Goal: Task Accomplishment & Management: Manage account settings

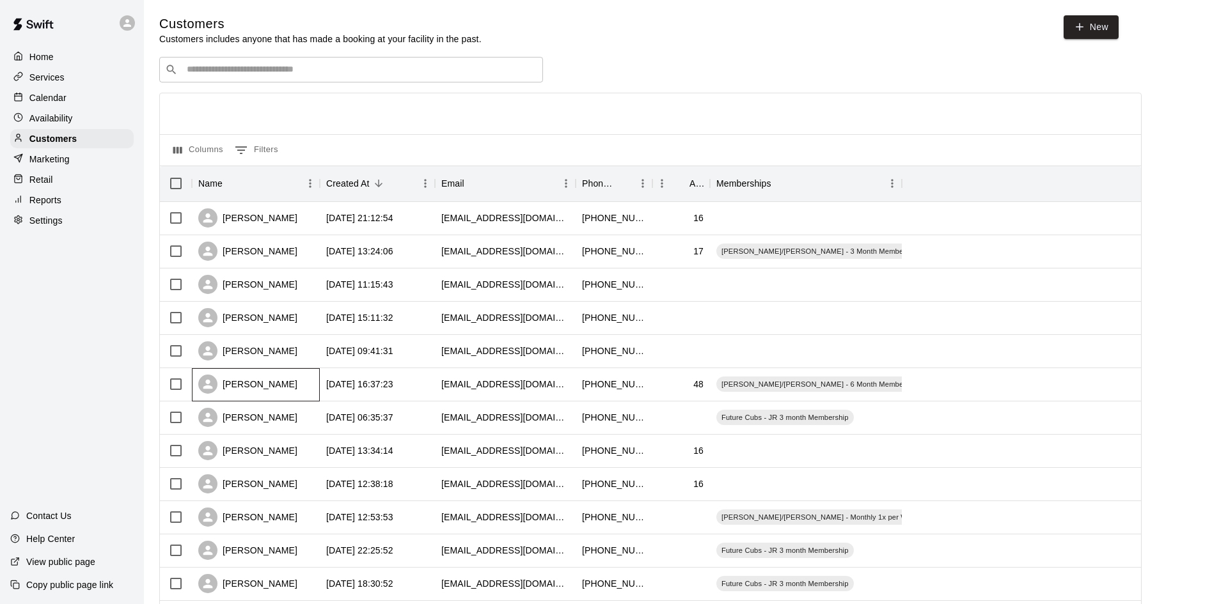
click at [265, 389] on div "[PERSON_NAME]" at bounding box center [247, 384] width 99 height 19
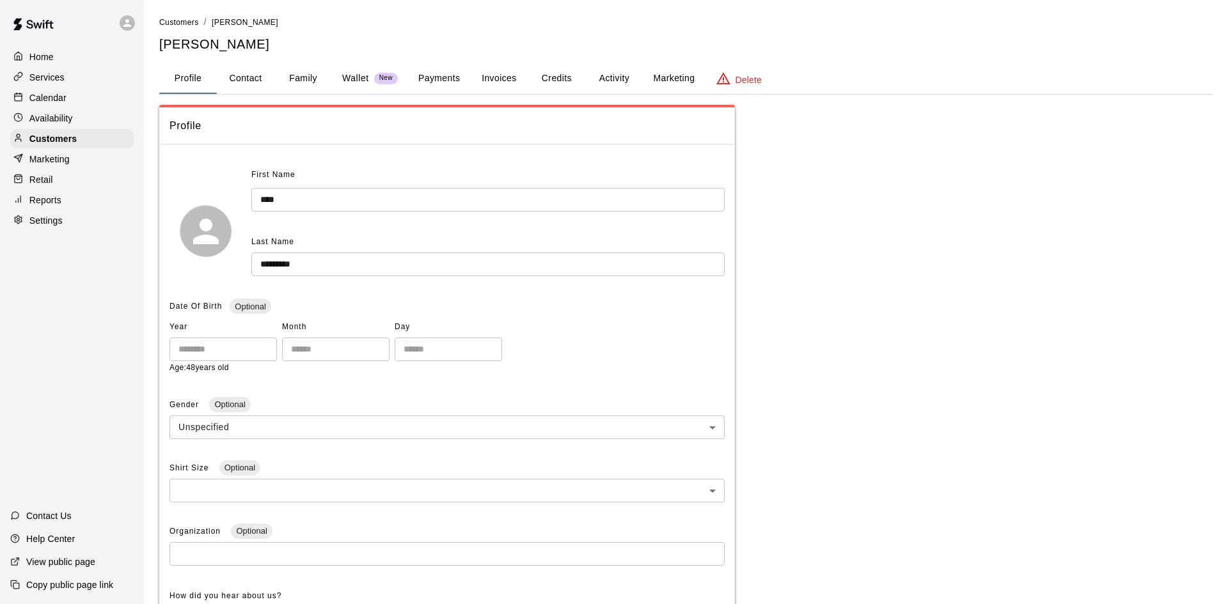
click at [608, 71] on button "Activity" at bounding box center [614, 78] width 58 height 31
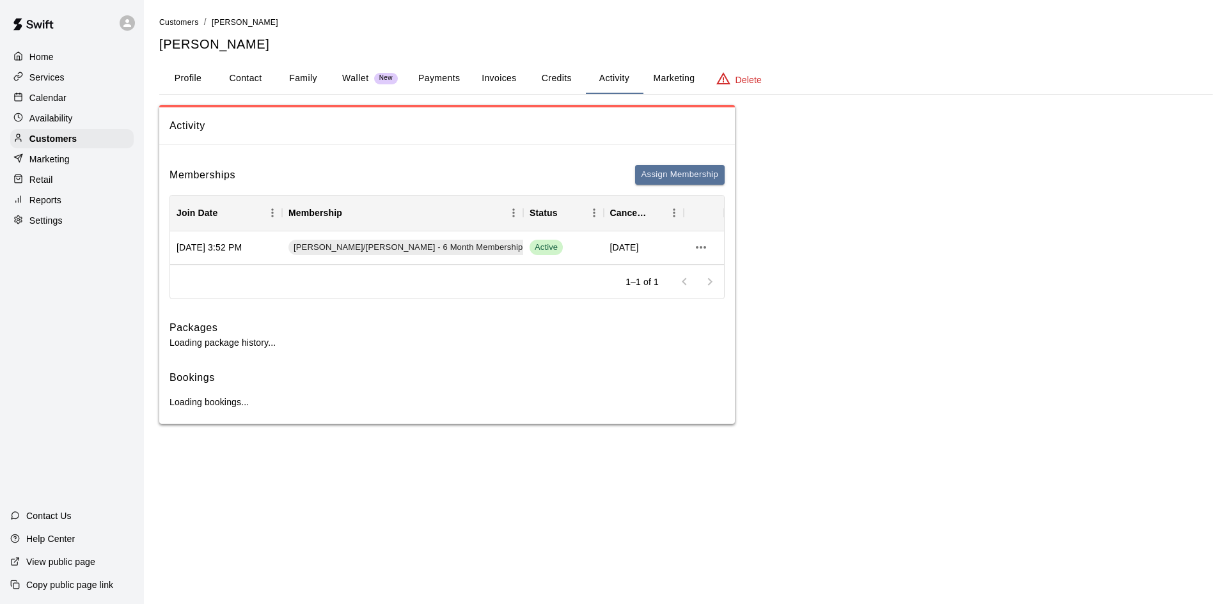
click at [608, 71] on button "Activity" at bounding box center [614, 78] width 58 height 31
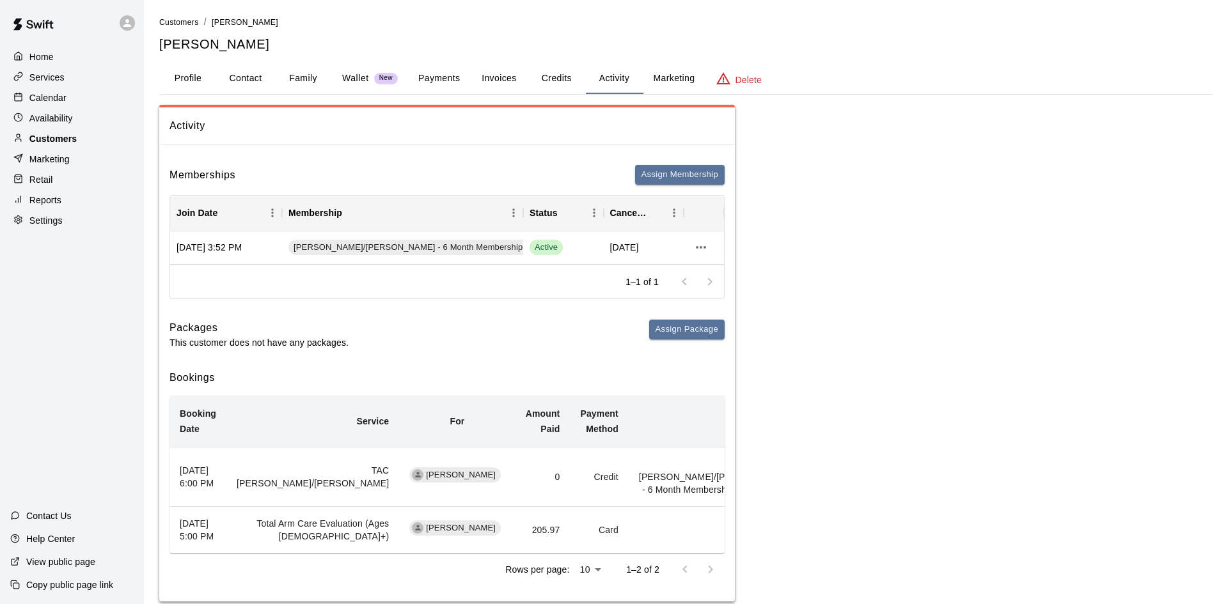
click at [84, 140] on div "Customers" at bounding box center [71, 138] width 123 height 19
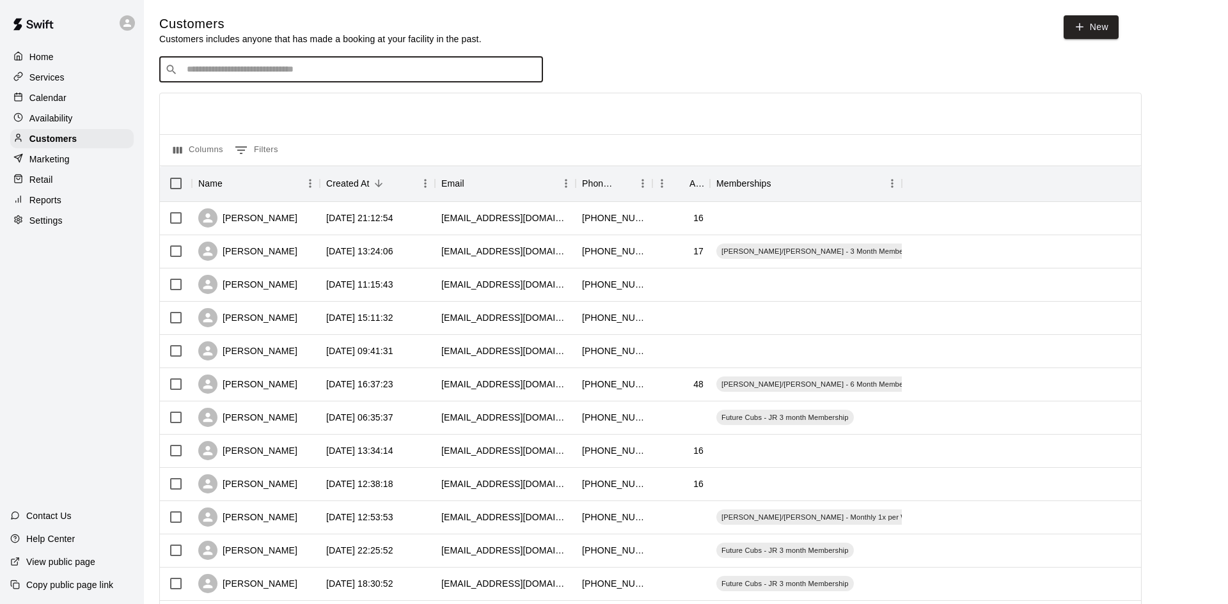
click at [228, 76] on input "Search customers by name or email" at bounding box center [360, 69] width 354 height 13
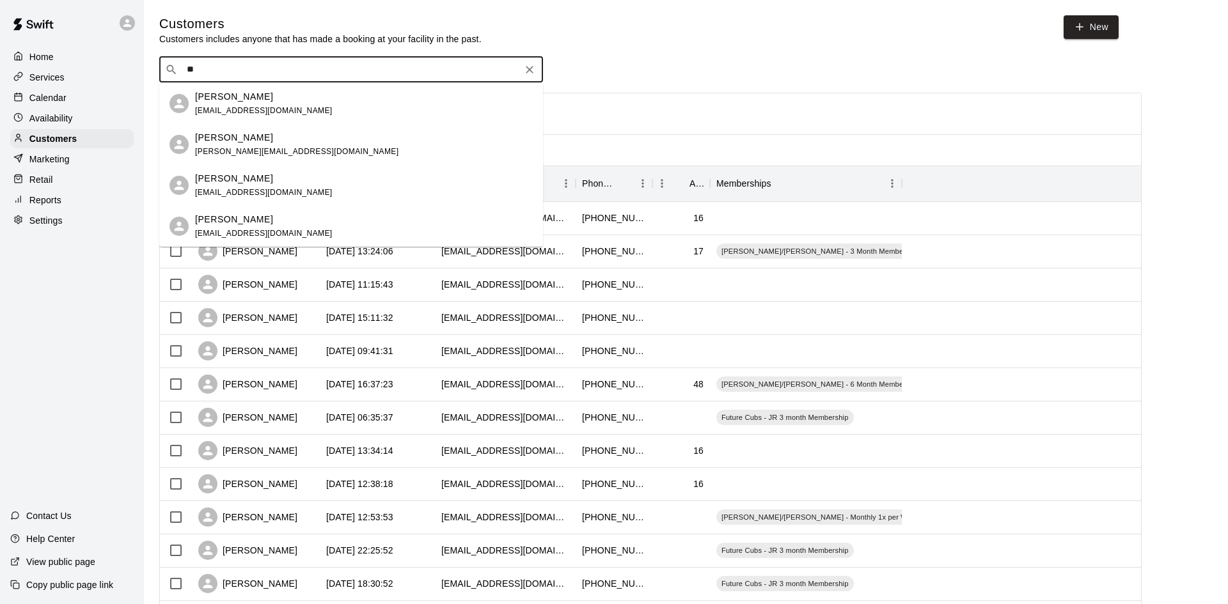
type input "*"
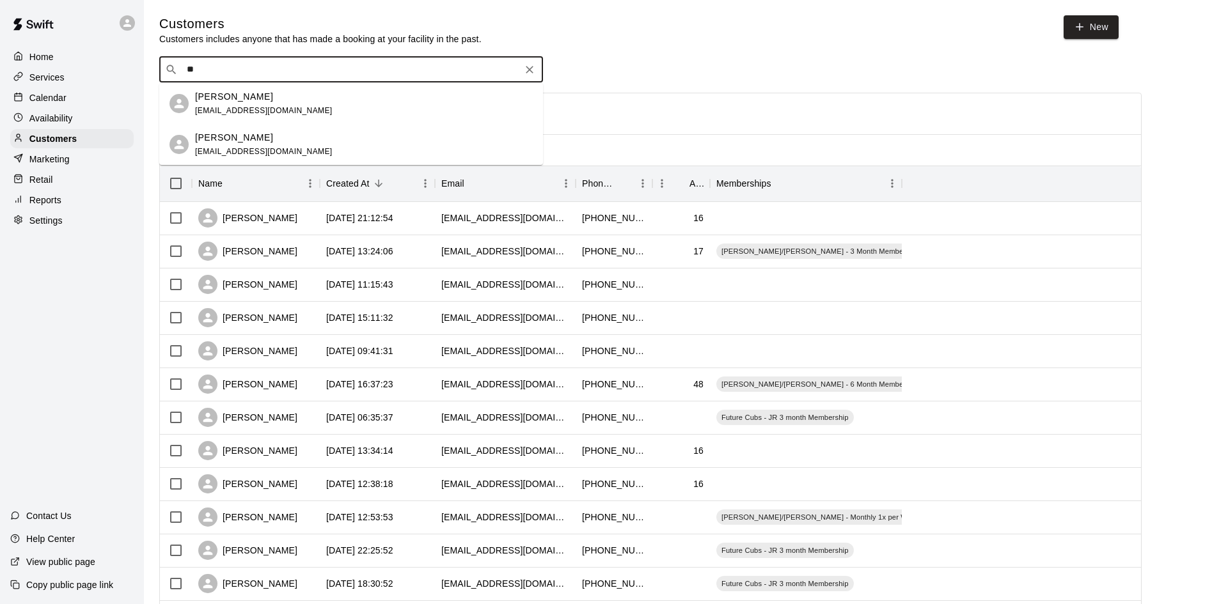
type input "*"
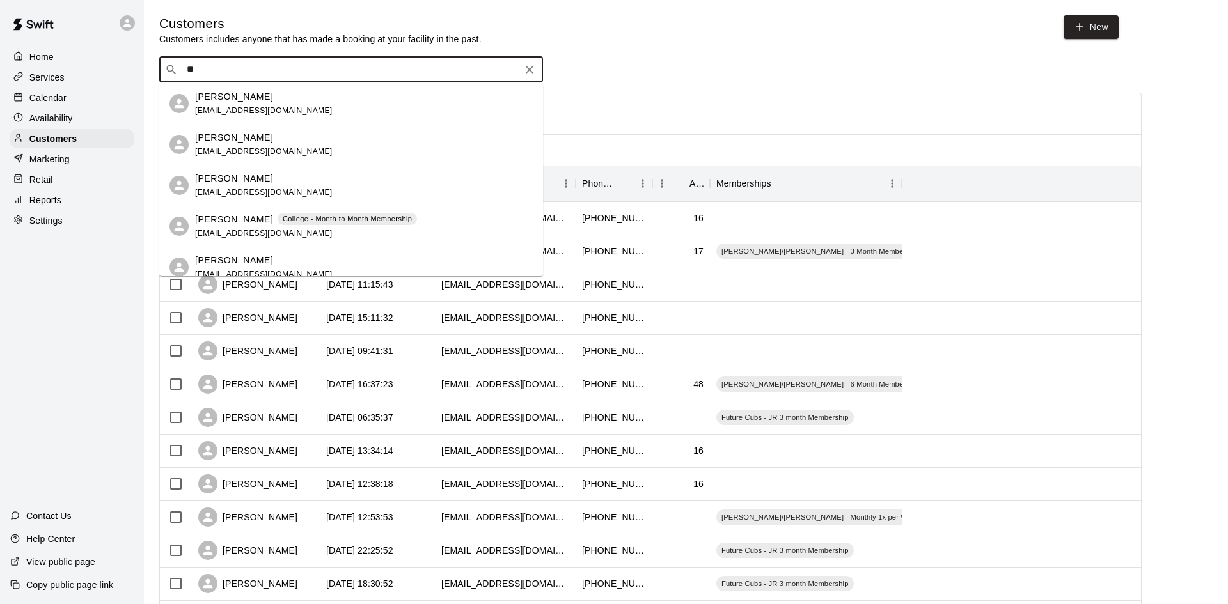
type input "*"
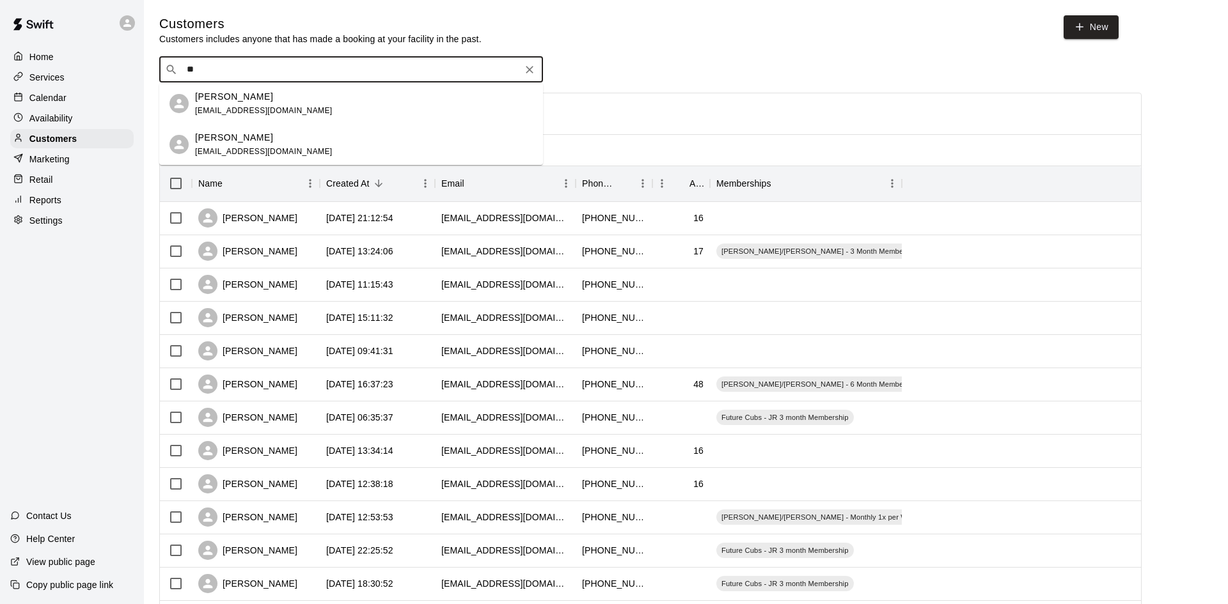
type input "*"
click at [228, 75] on input "Search customers by name or email" at bounding box center [360, 69] width 354 height 13
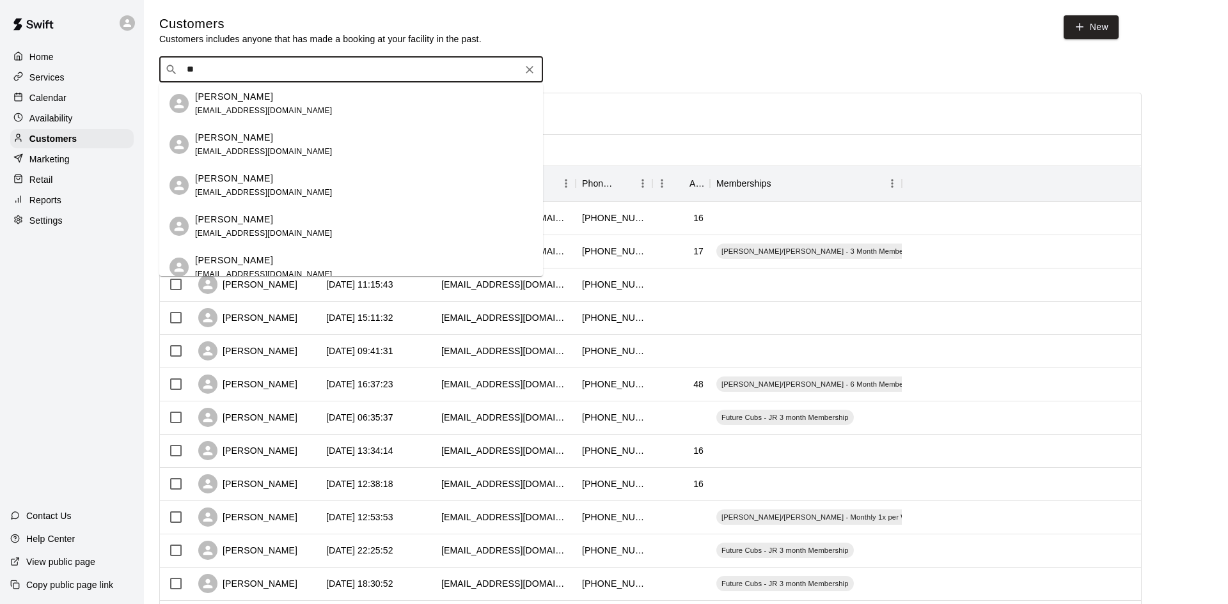
type input "*"
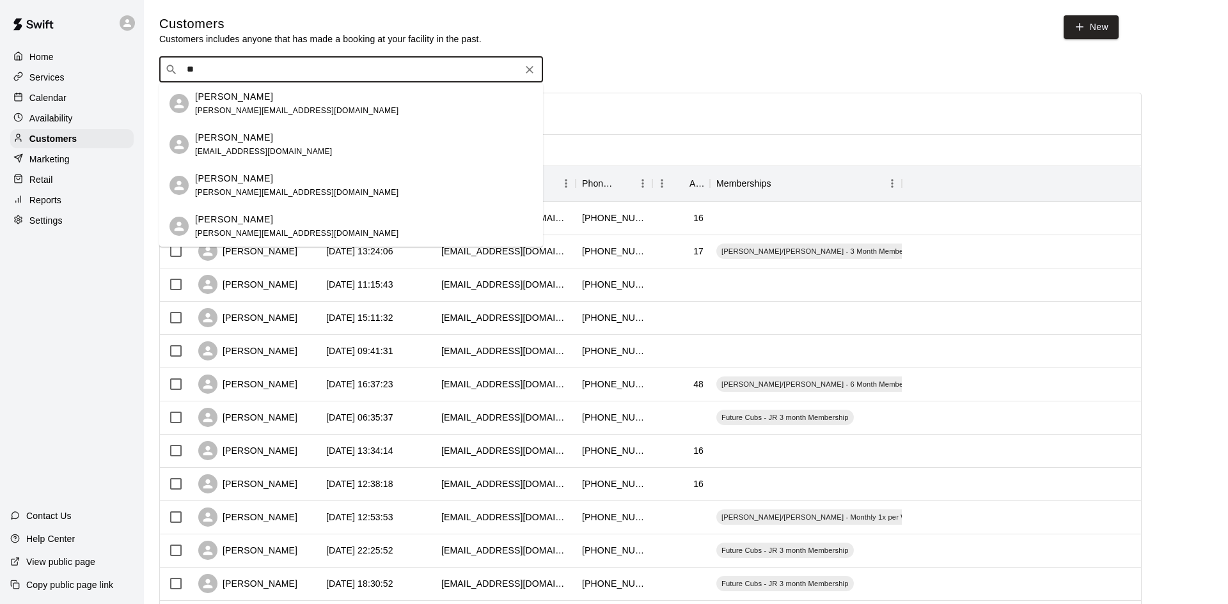
type input "*"
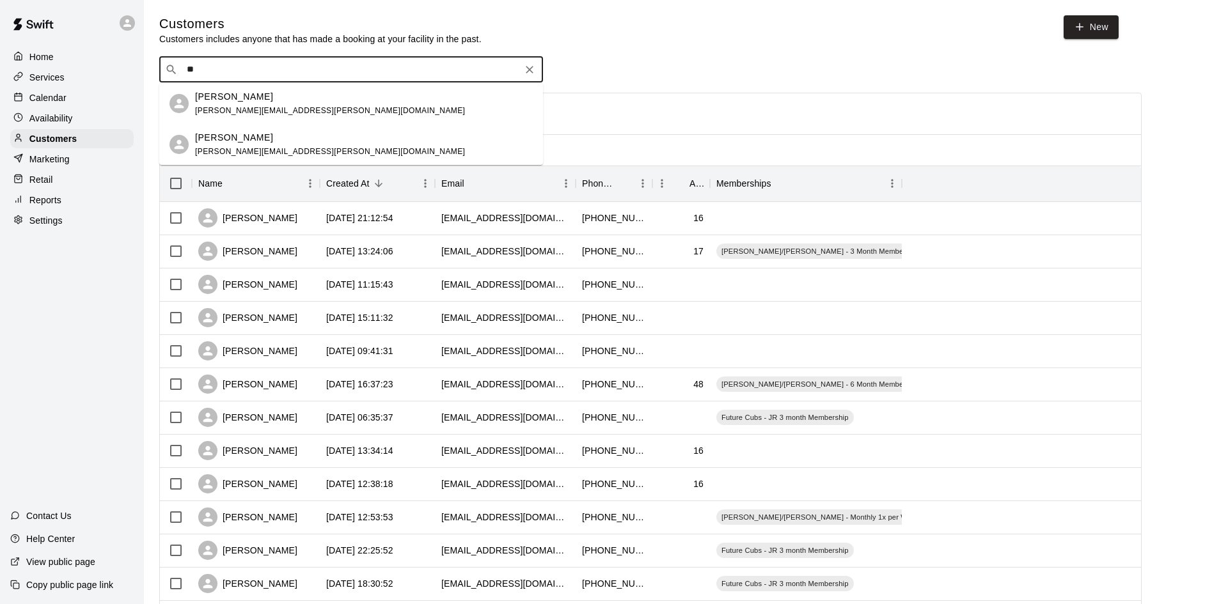
type input "*"
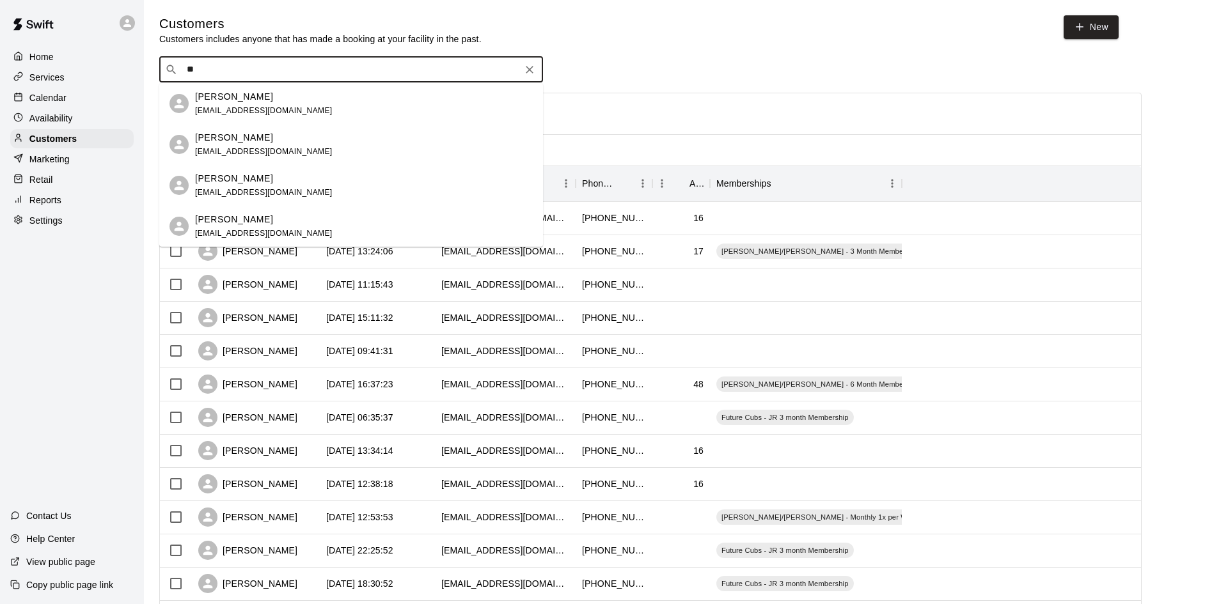
type input "*"
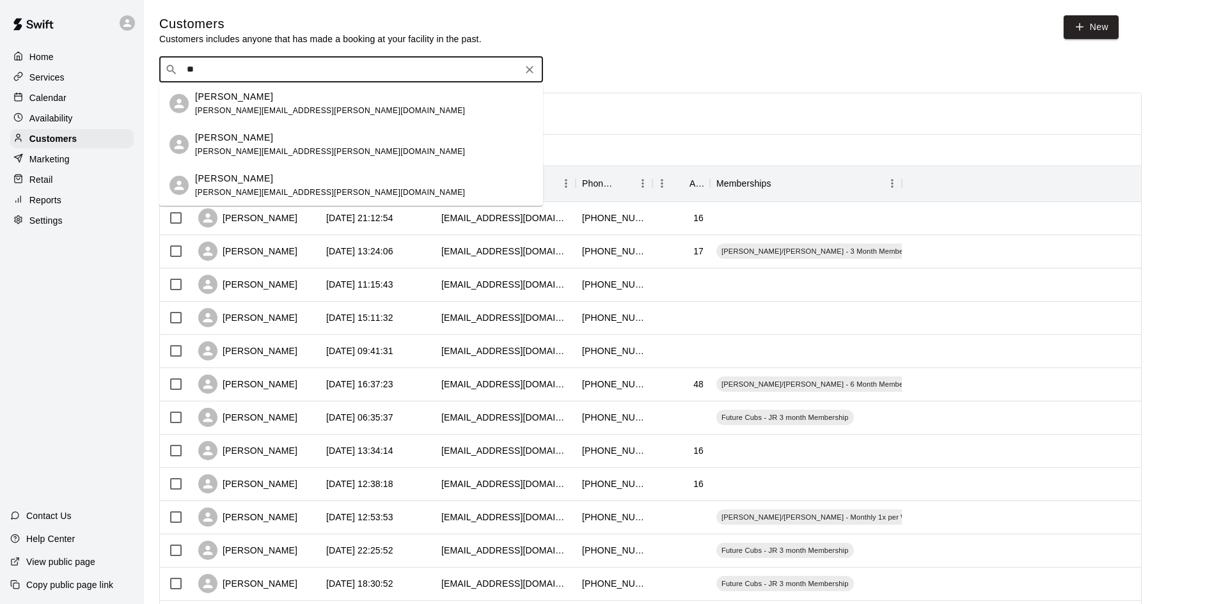
type input "*"
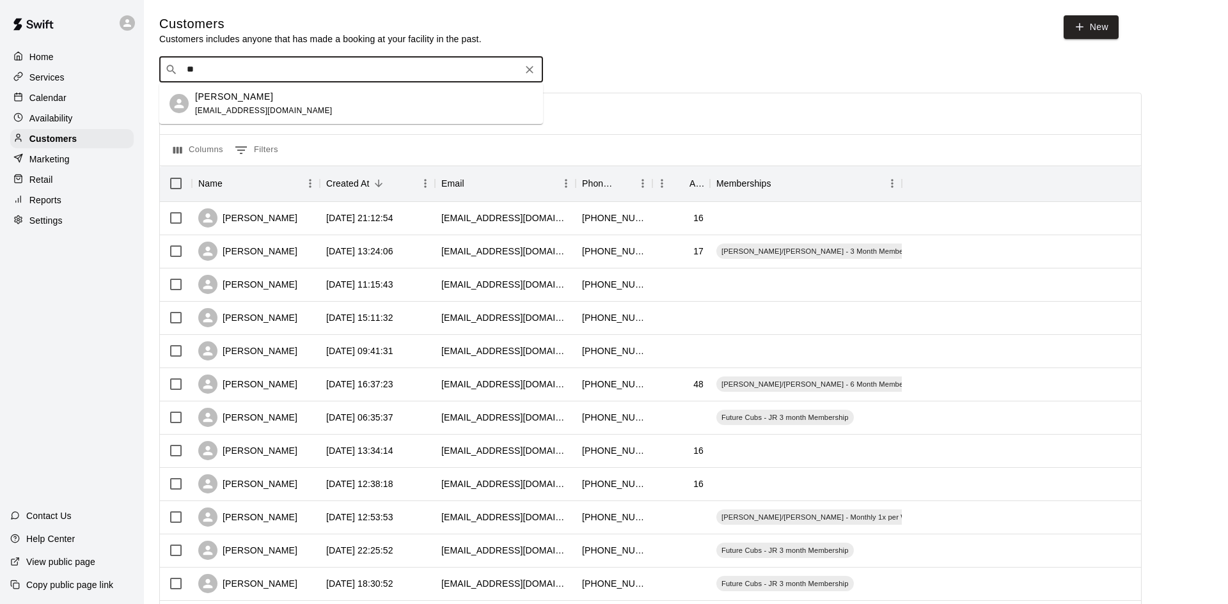
type input "*"
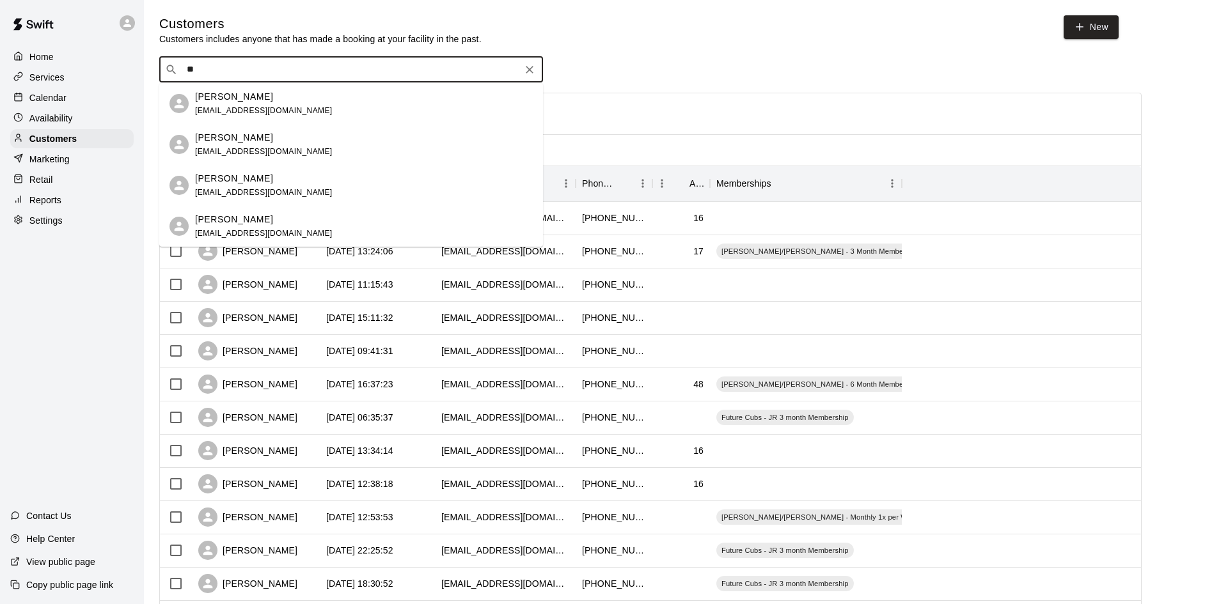
type input "*"
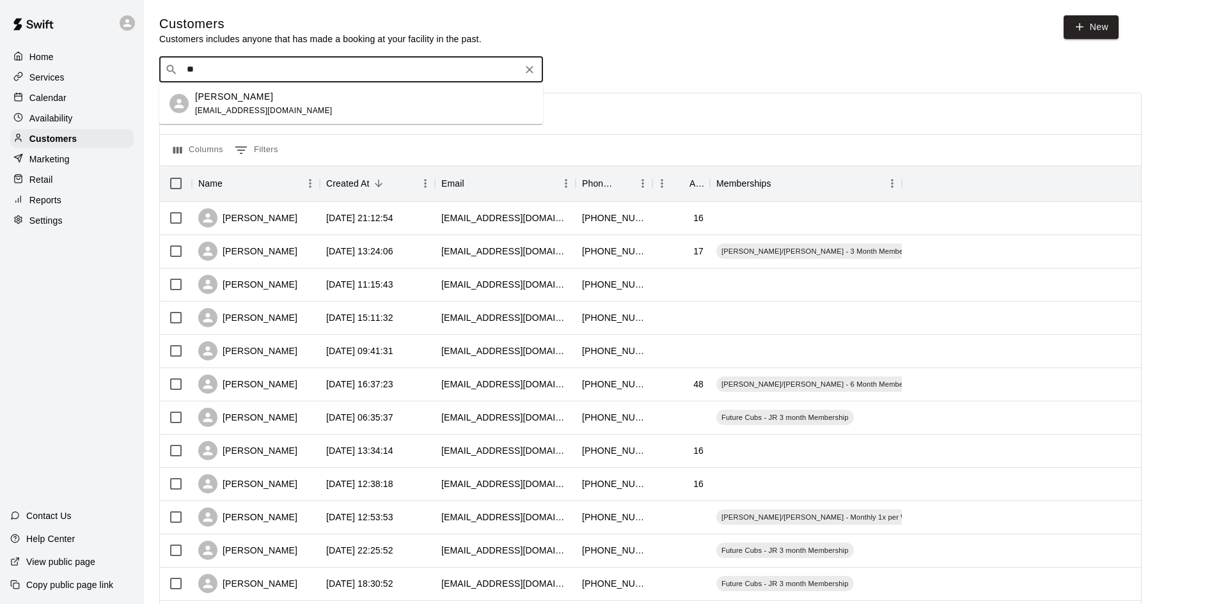
type input "*"
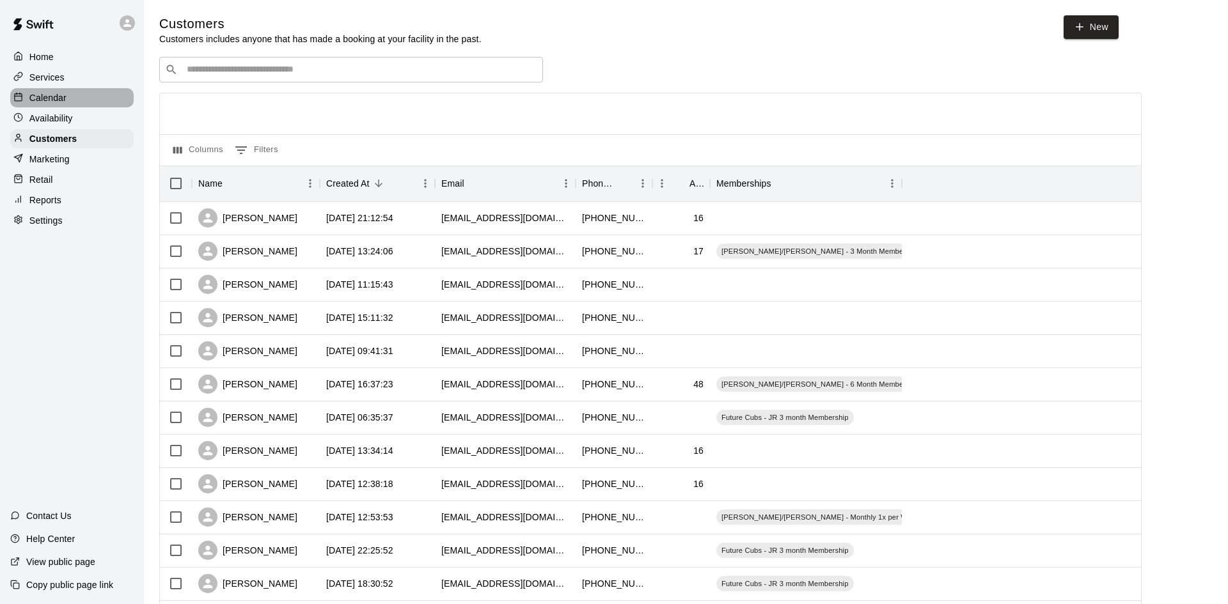
click at [15, 96] on line at bounding box center [18, 96] width 7 height 0
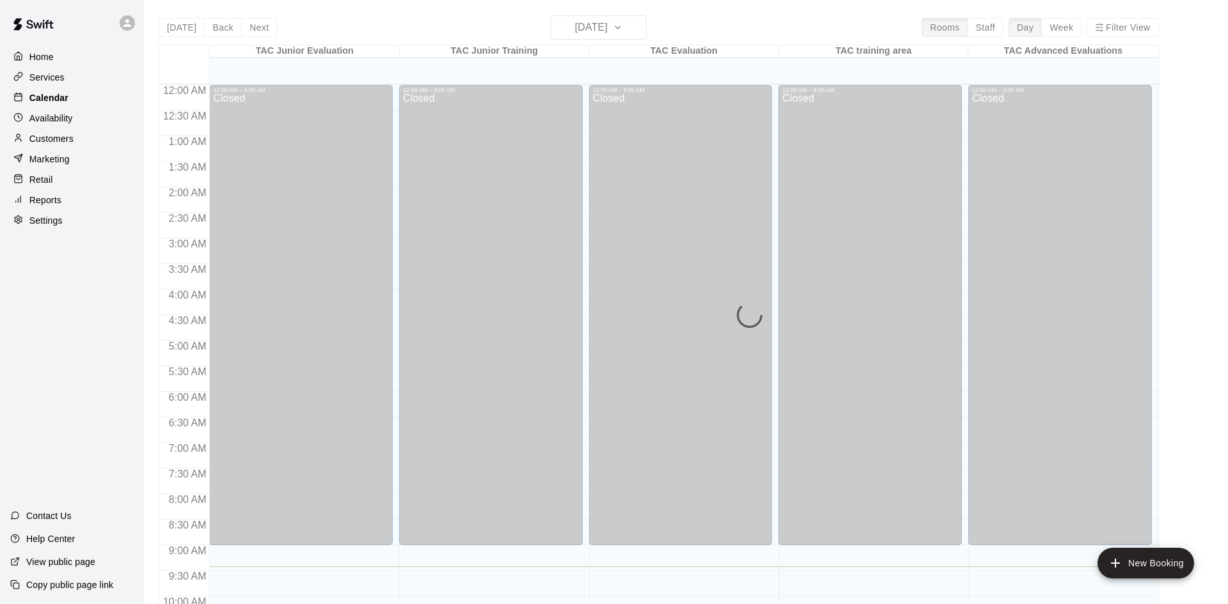
scroll to position [482, 0]
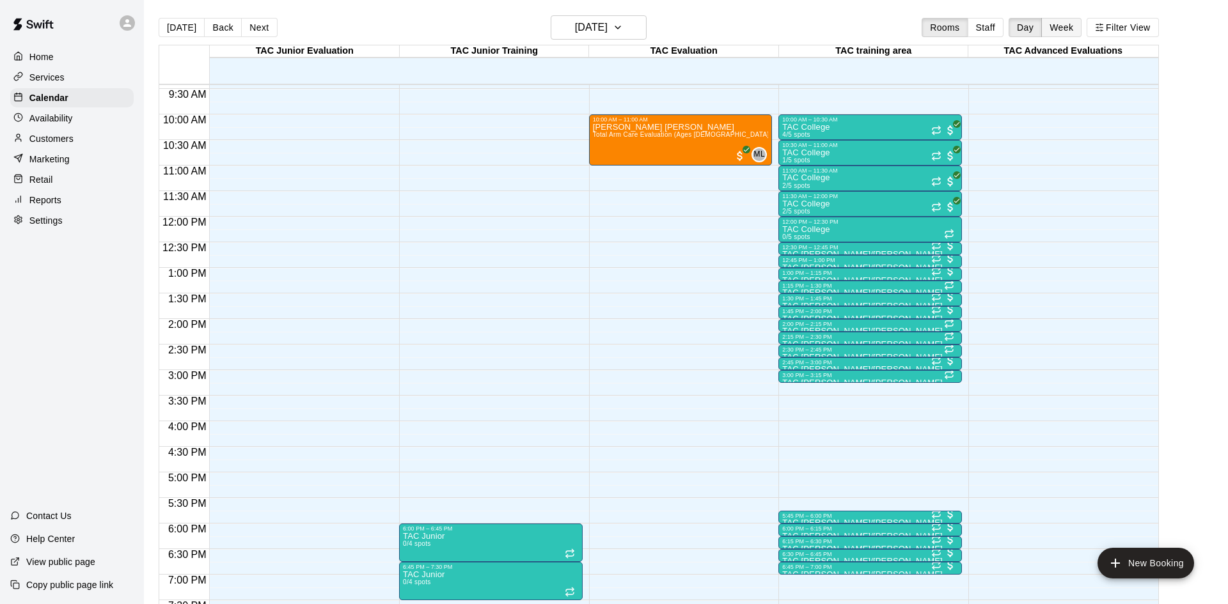
click at [1070, 25] on button "Week" at bounding box center [1061, 27] width 40 height 19
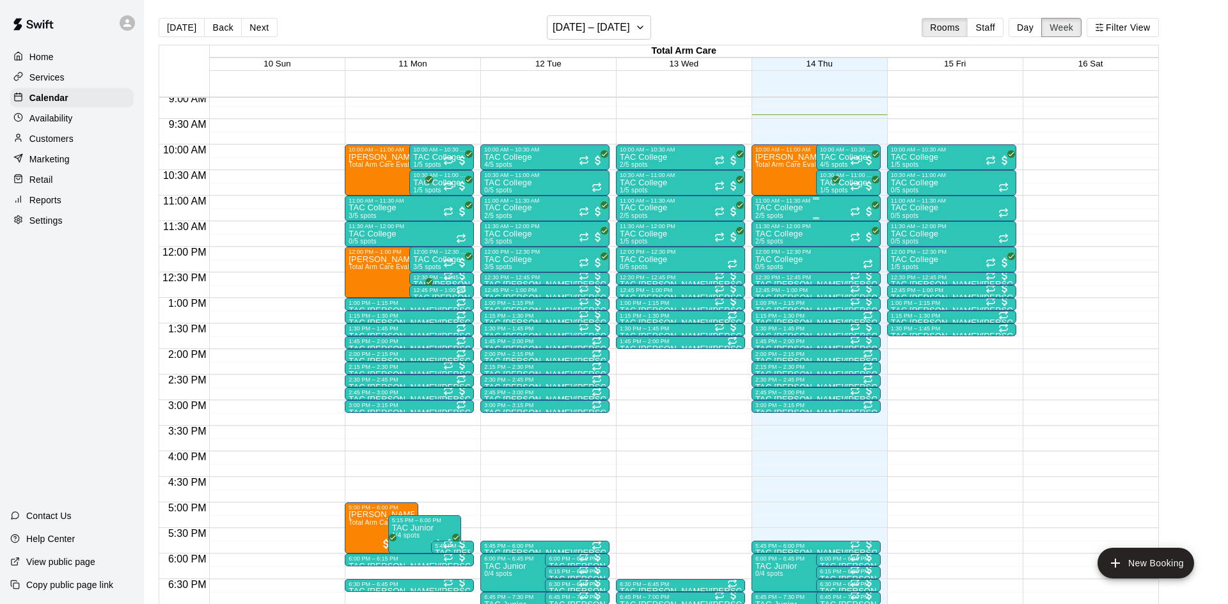
scroll to position [461, 0]
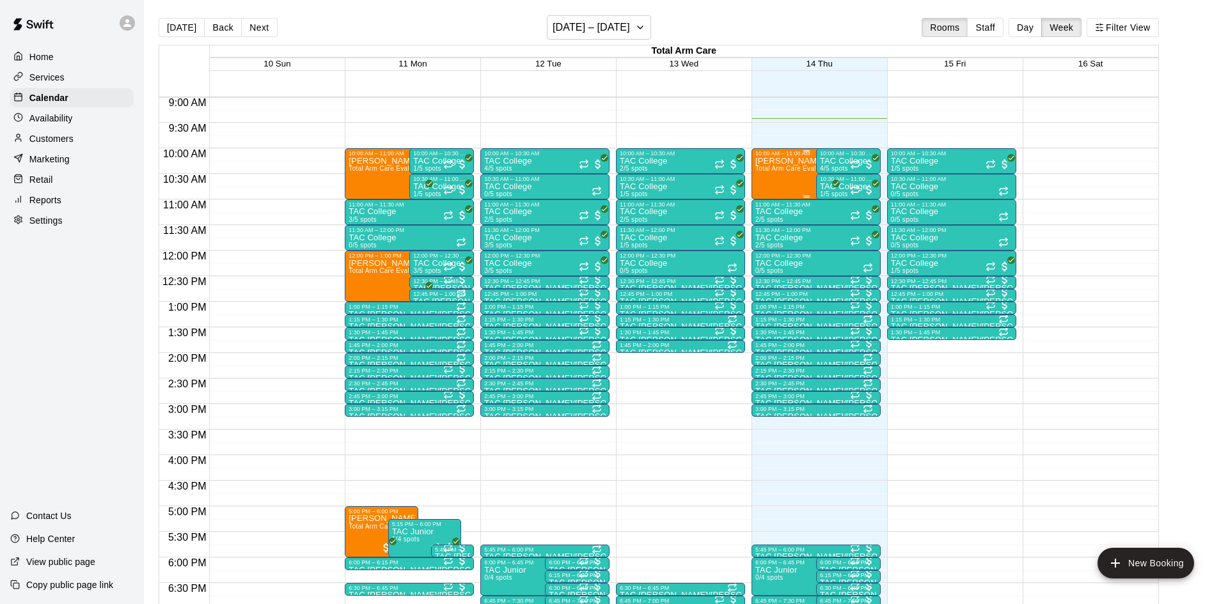
click at [800, 169] on span "Total Arm Care Evaluation (Ages [DEMOGRAPHIC_DATA]+)" at bounding box center [846, 168] width 183 height 7
click at [770, 213] on img "edit" at bounding box center [768, 208] width 15 height 15
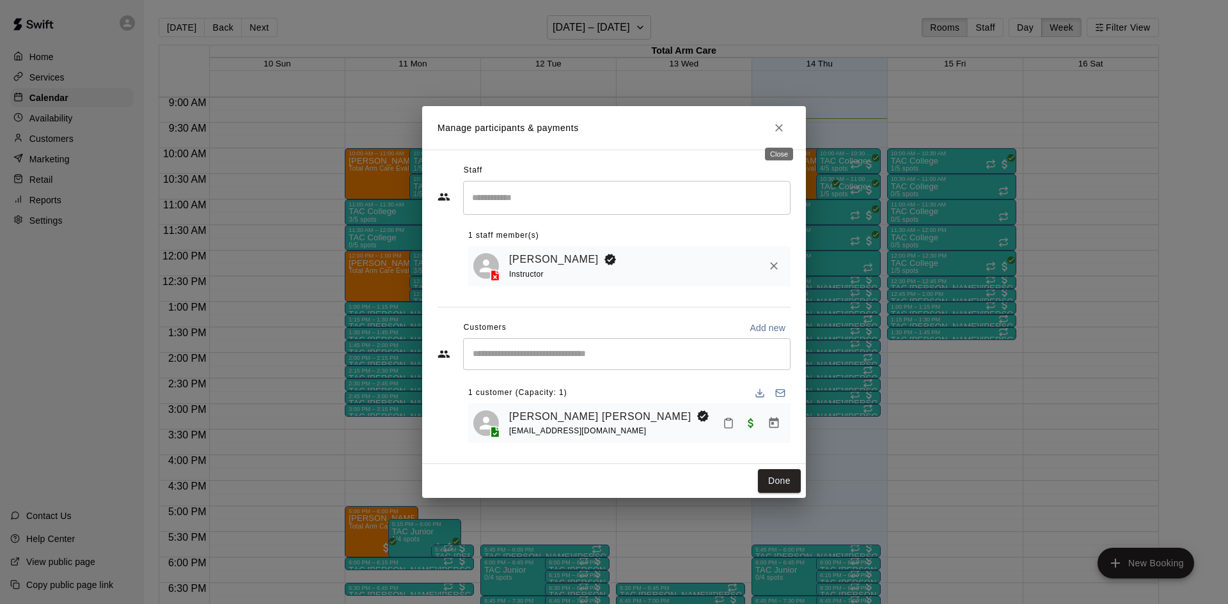
click at [780, 128] on icon "Close" at bounding box center [778, 127] width 13 height 13
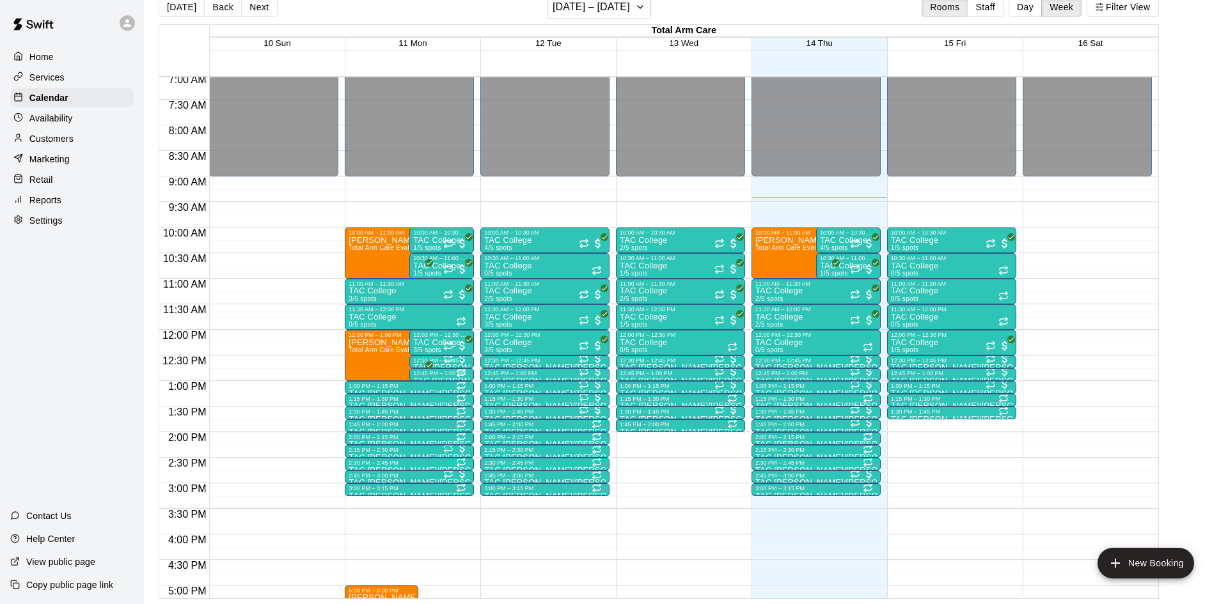
scroll to position [361, 0]
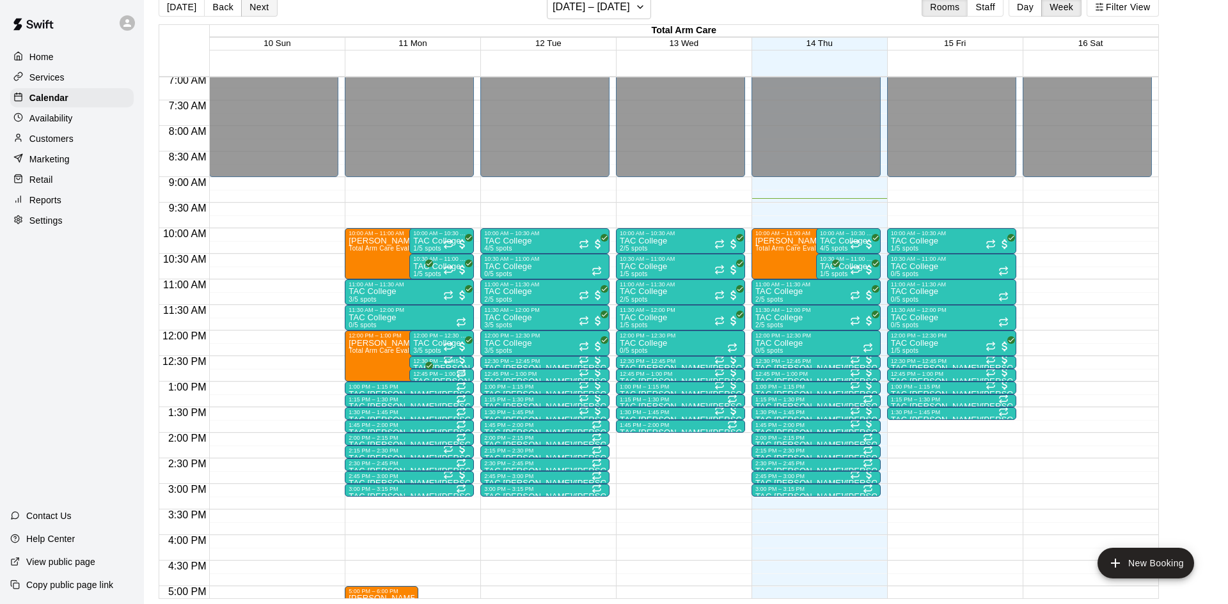
click at [258, 5] on button "Next" at bounding box center [259, 6] width 36 height 19
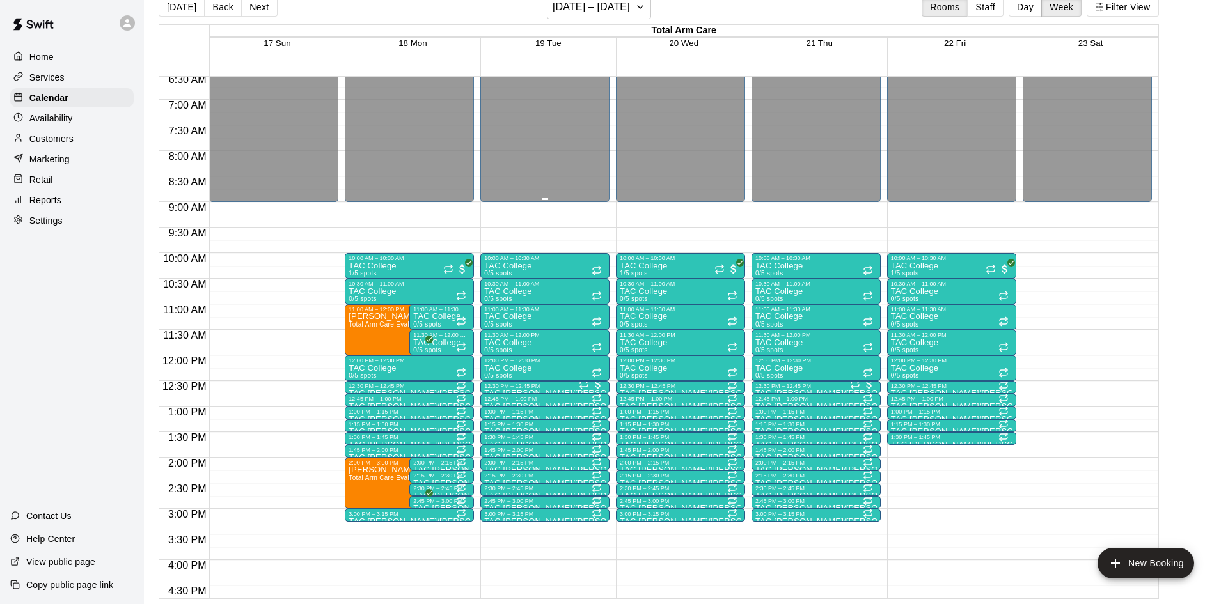
scroll to position [335, 0]
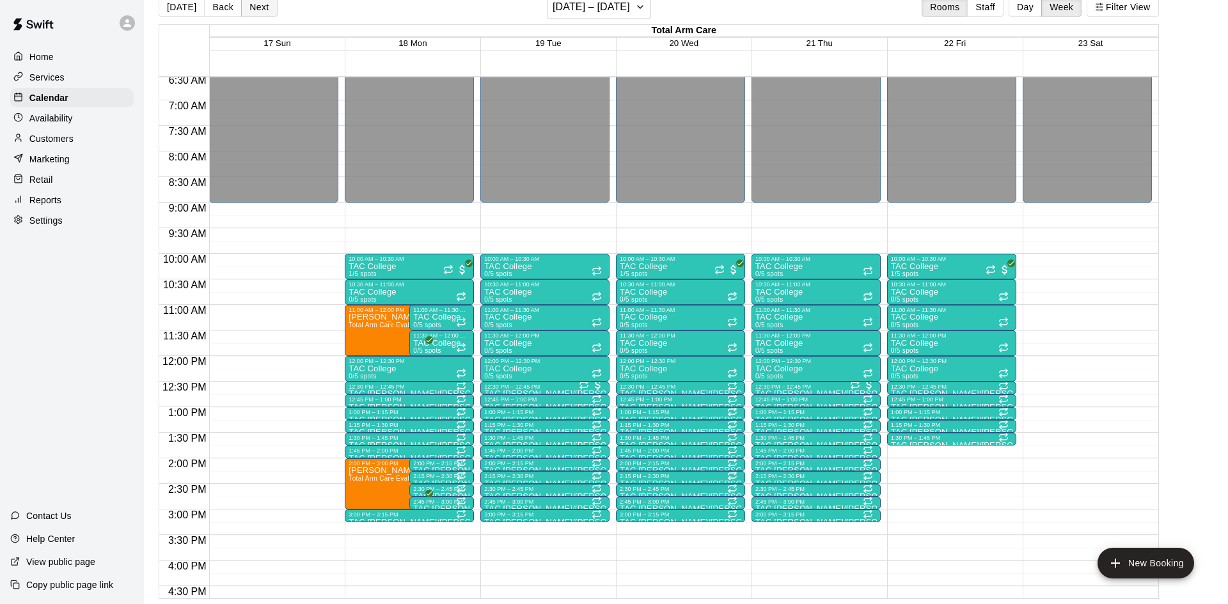
click at [259, 2] on button "Next" at bounding box center [259, 6] width 36 height 19
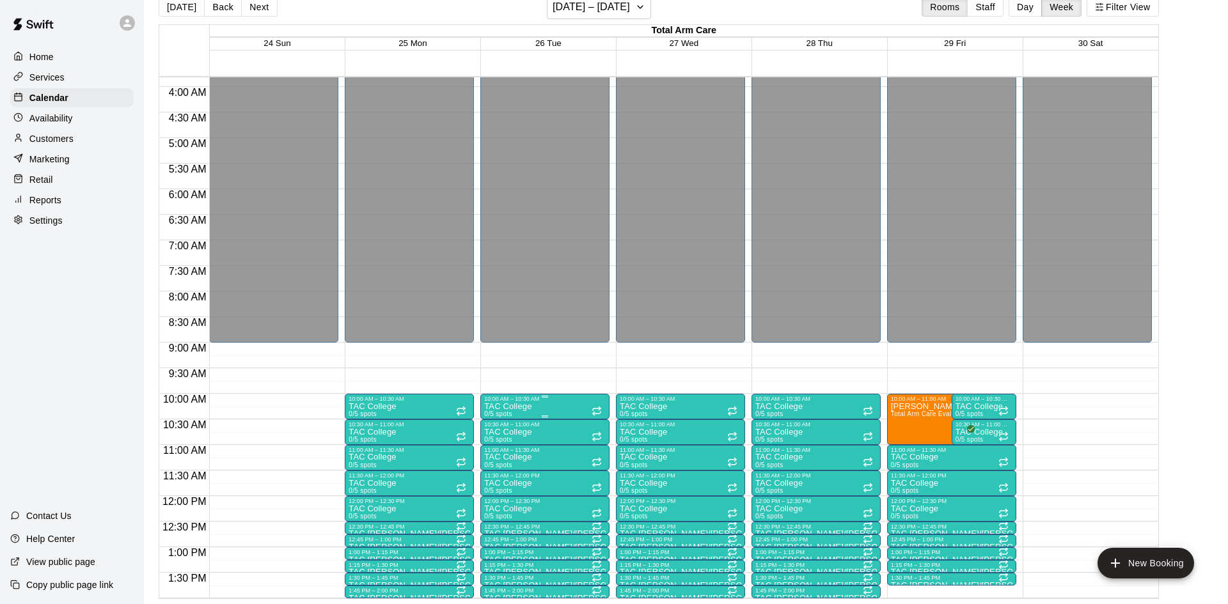
scroll to position [194, 0]
click at [256, 11] on button "Next" at bounding box center [259, 6] width 36 height 19
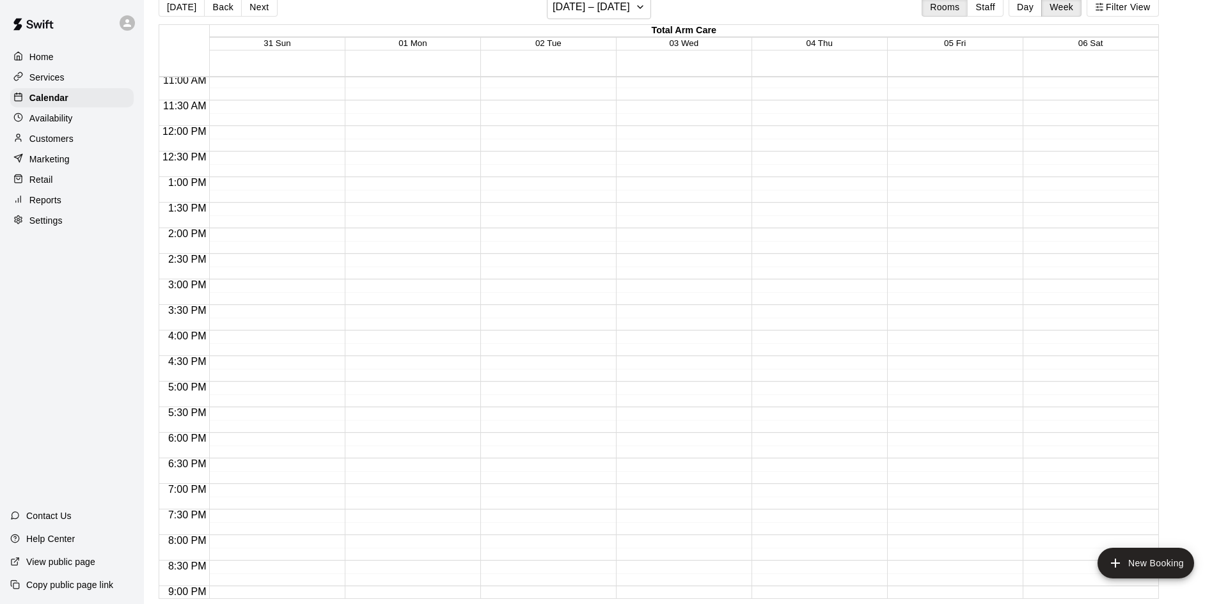
scroll to position [707, 0]
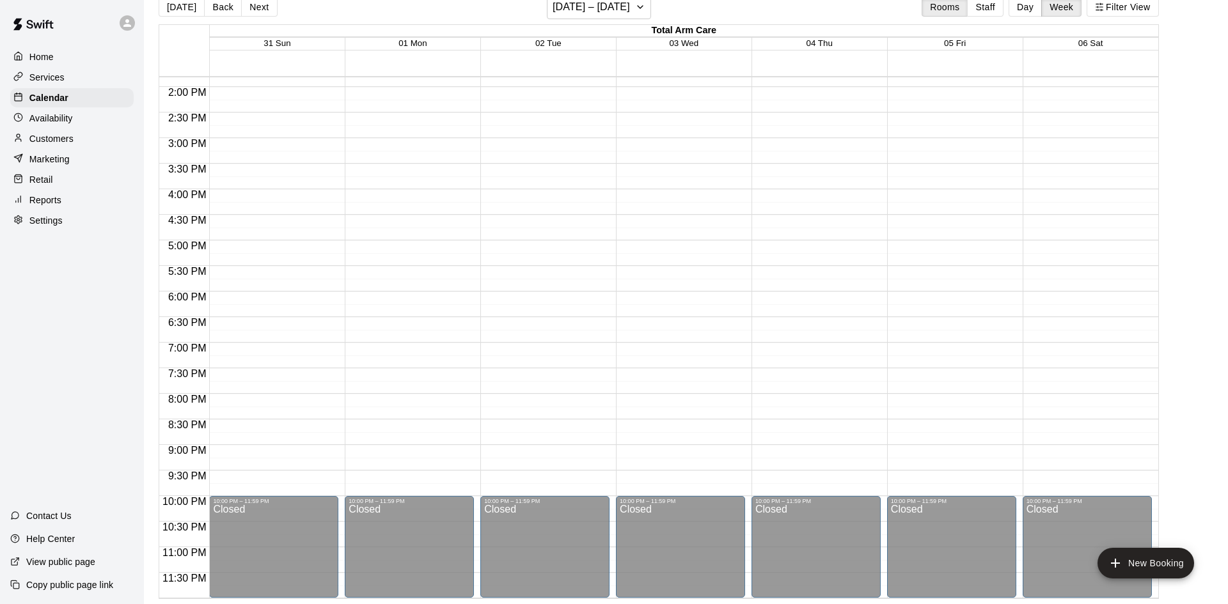
click at [62, 123] on p "Availability" at bounding box center [50, 118] width 43 height 13
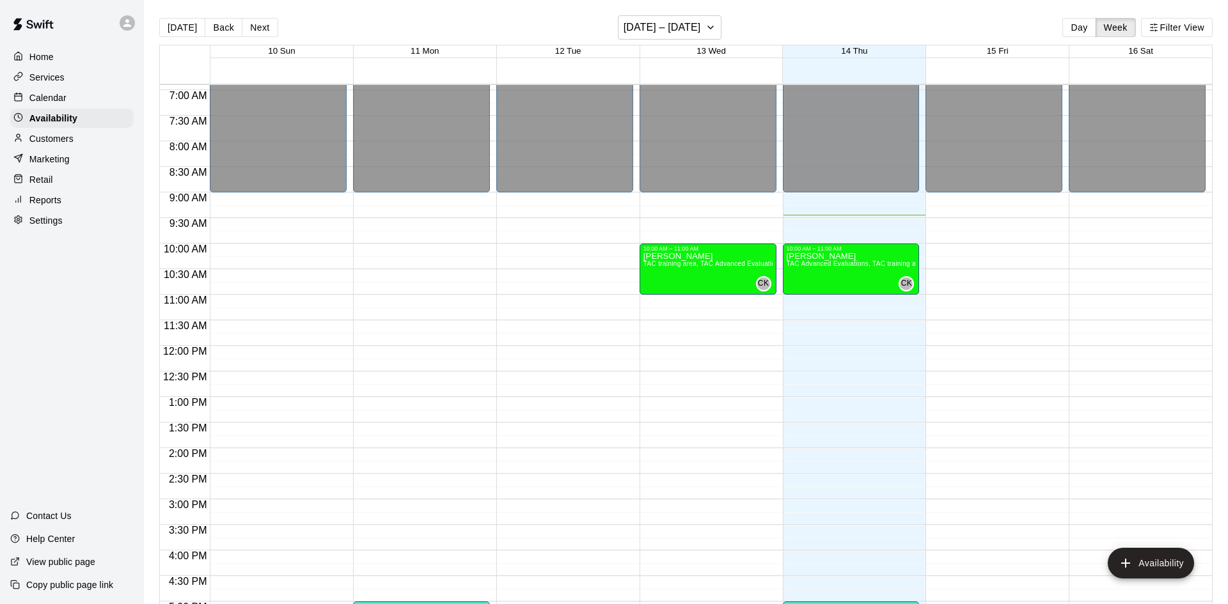
scroll to position [455, 0]
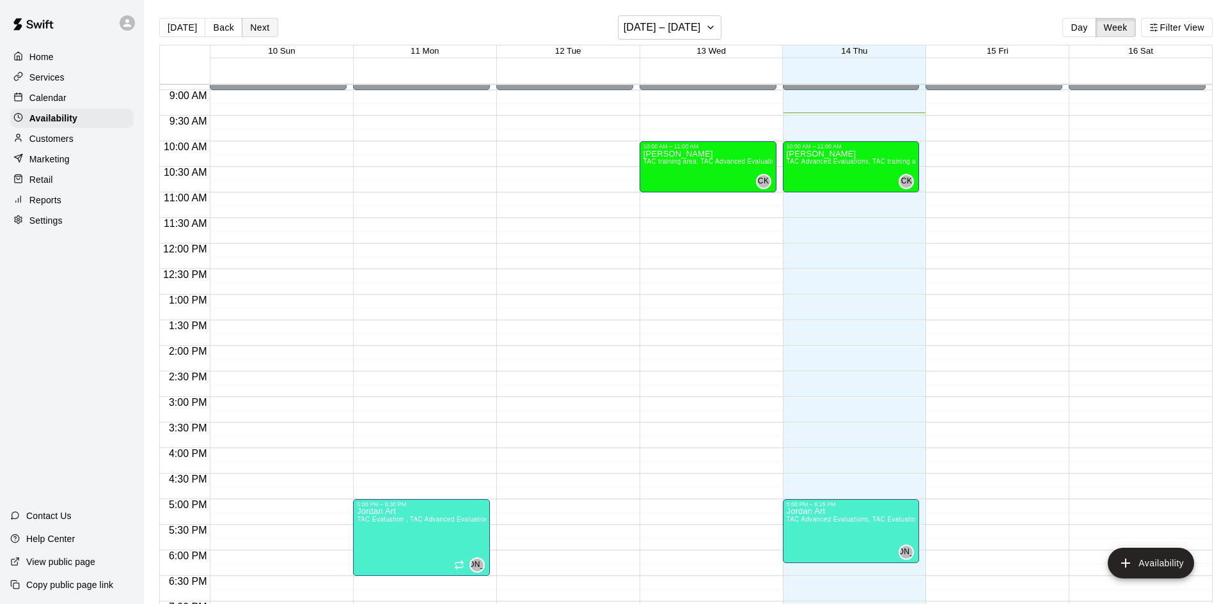
click at [269, 33] on button "Next" at bounding box center [260, 27] width 36 height 19
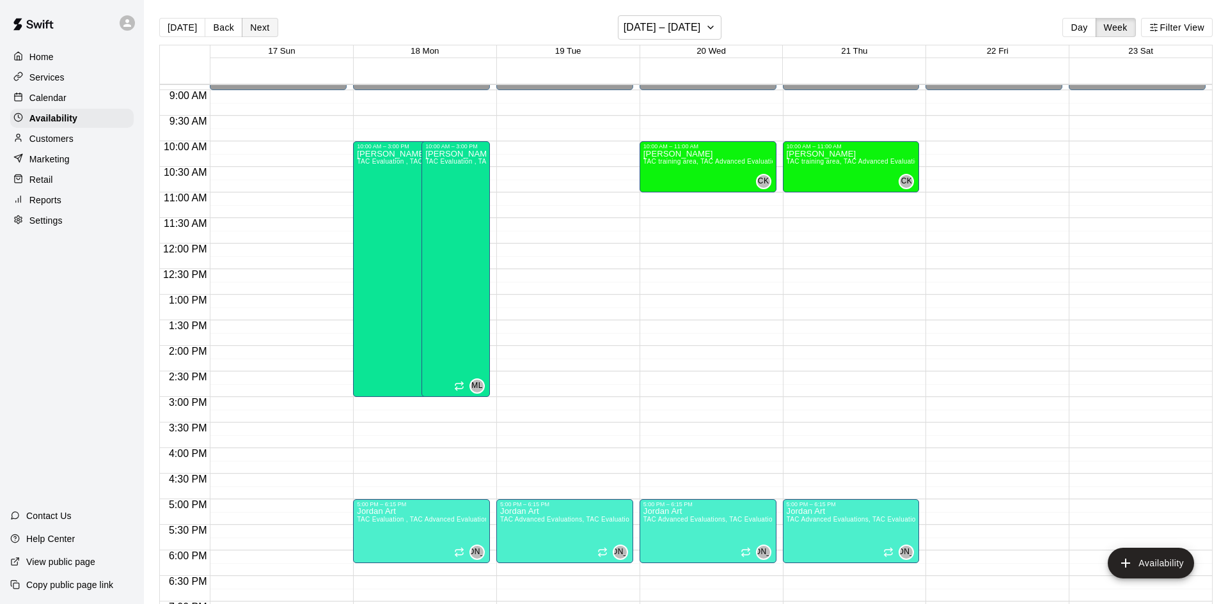
click at [262, 23] on button "Next" at bounding box center [260, 27] width 36 height 19
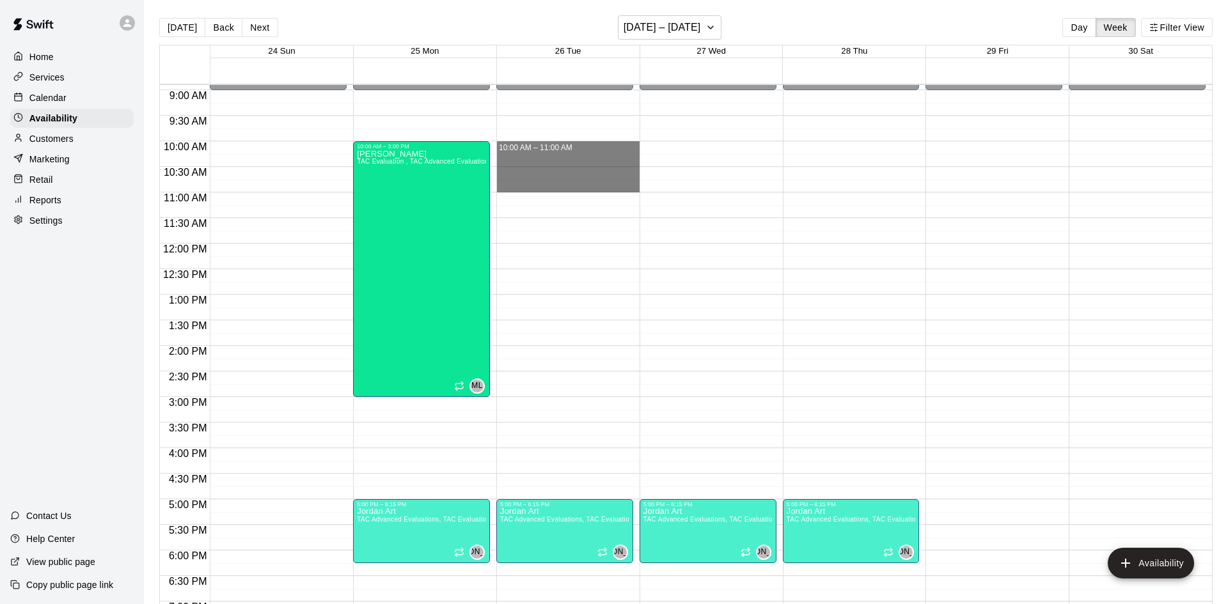
drag, startPoint x: 593, startPoint y: 141, endPoint x: 595, endPoint y: 183, distance: 41.6
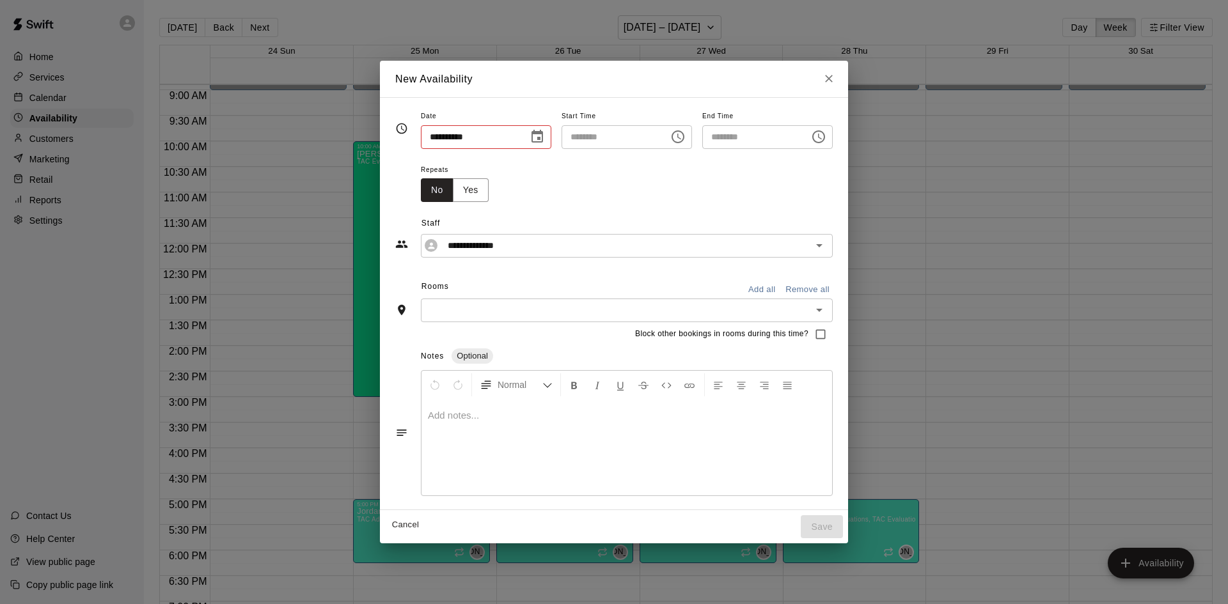
type input "**********"
type input "********"
click at [444, 311] on input "text" at bounding box center [616, 310] width 383 height 16
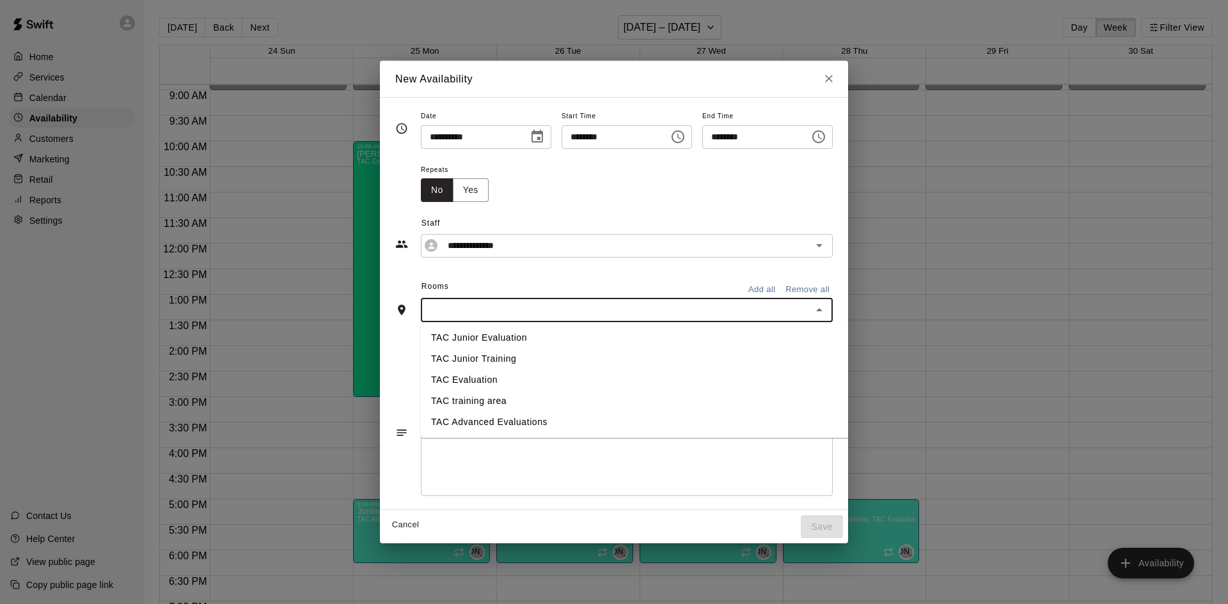
click at [434, 382] on li "TAC Evaluation" at bounding box center [677, 380] width 513 height 21
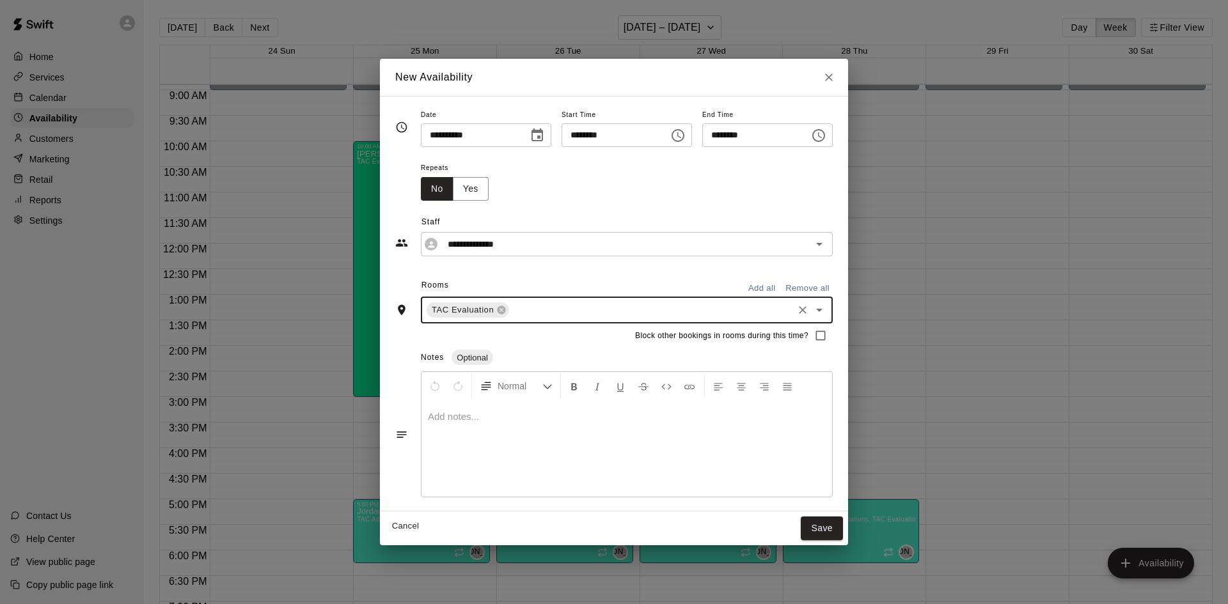
click at [511, 309] on input "text" at bounding box center [651, 310] width 280 height 16
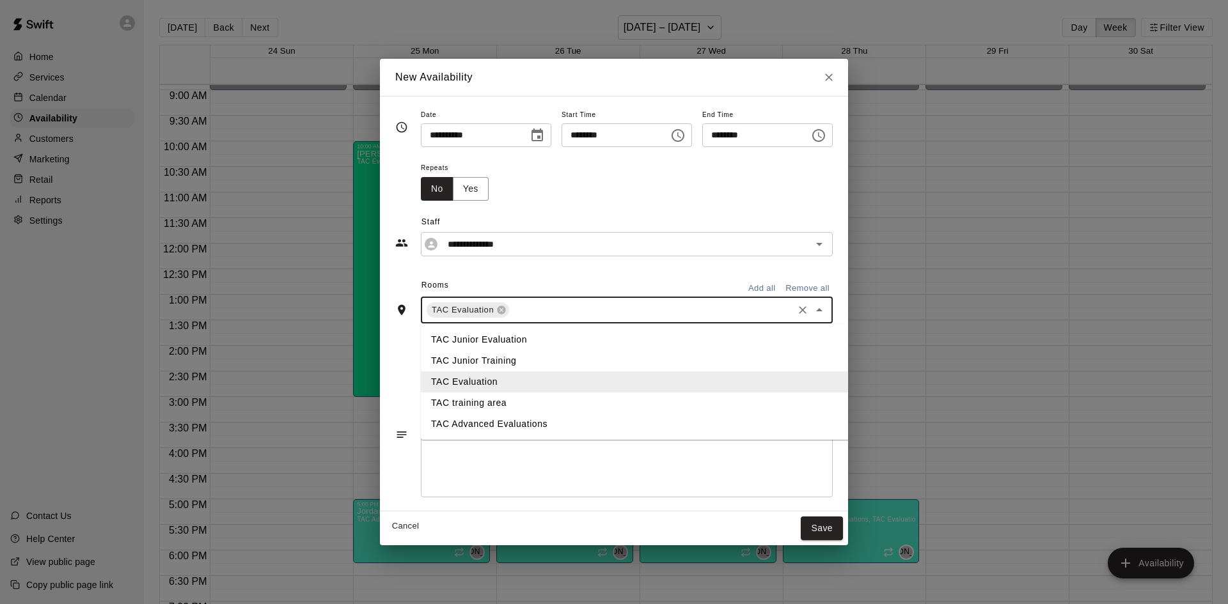
click at [460, 424] on li "TAC Advanced Evaluations" at bounding box center [677, 424] width 513 height 21
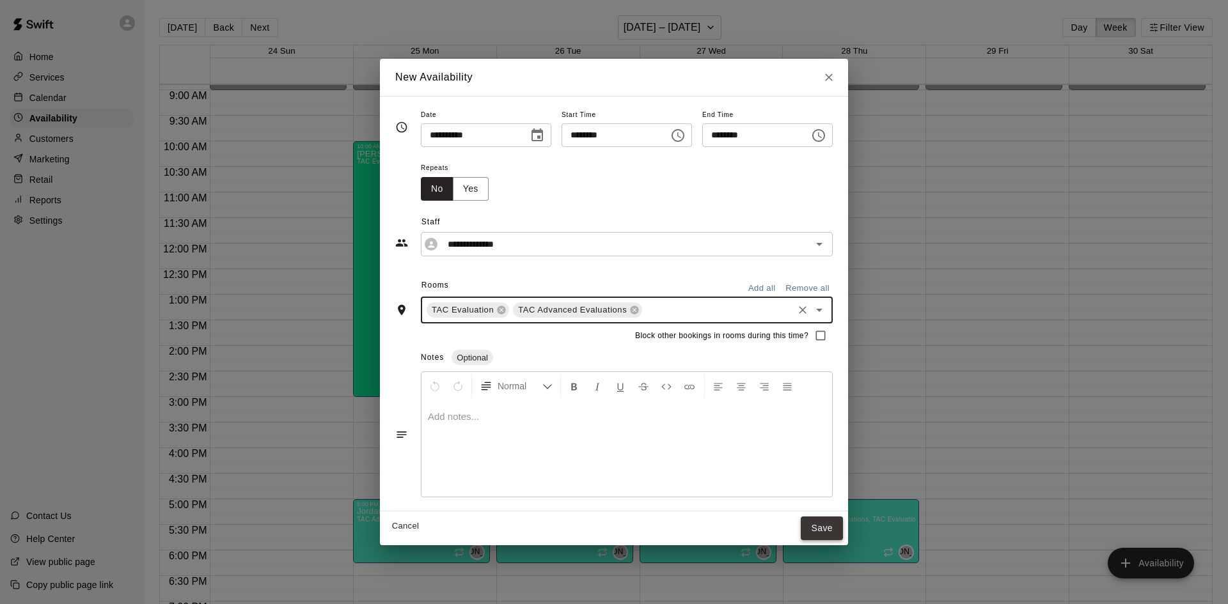
click at [843, 524] on button "Save" at bounding box center [822, 529] width 42 height 24
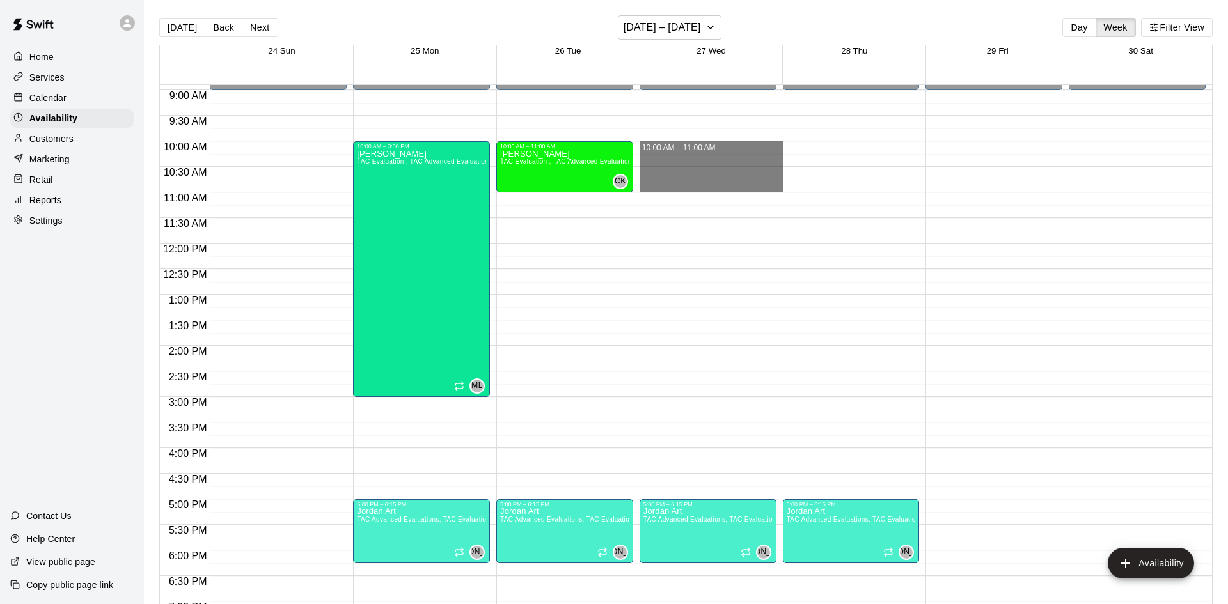
drag, startPoint x: 698, startPoint y: 142, endPoint x: 693, endPoint y: 185, distance: 43.1
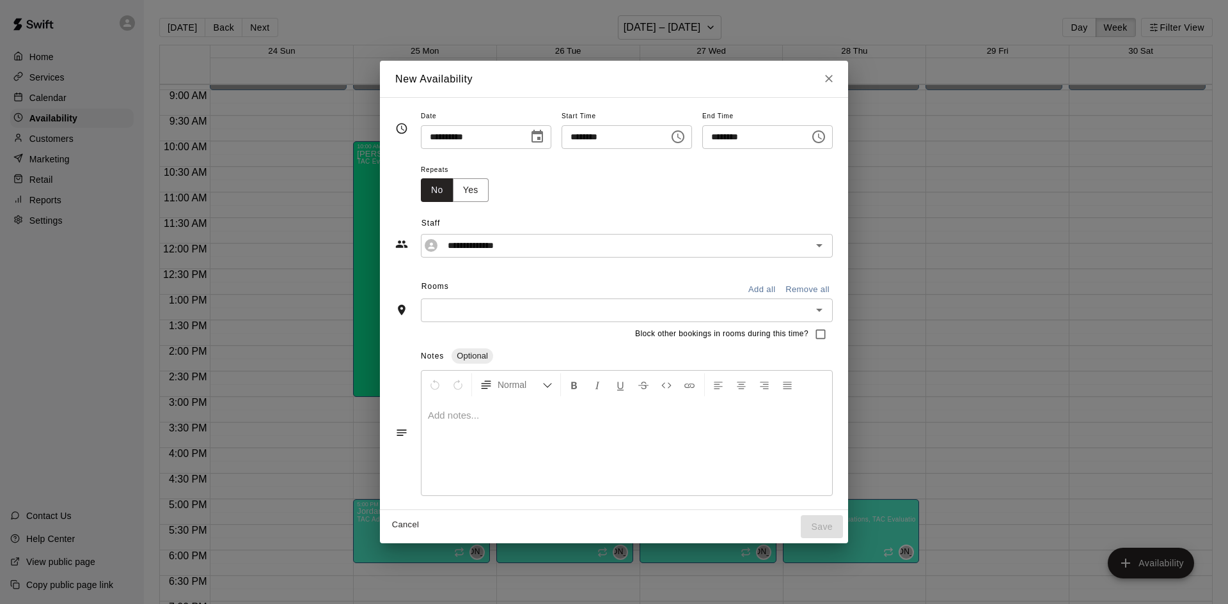
click at [522, 307] on input "text" at bounding box center [616, 310] width 383 height 16
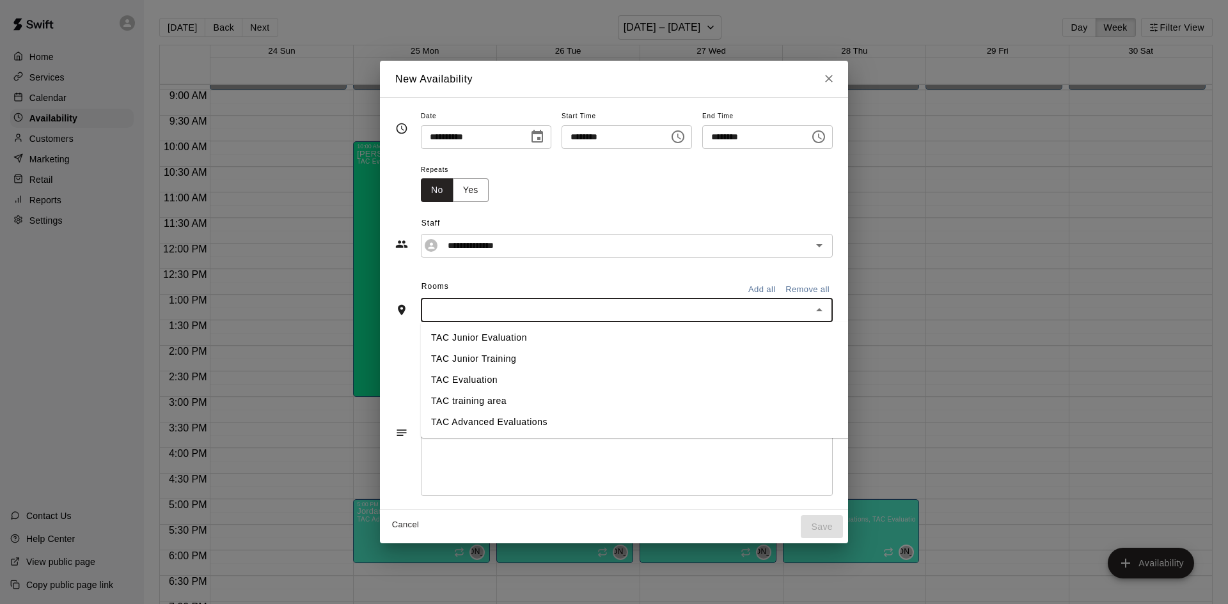
click at [469, 426] on li "TAC Advanced Evaluations" at bounding box center [677, 422] width 513 height 21
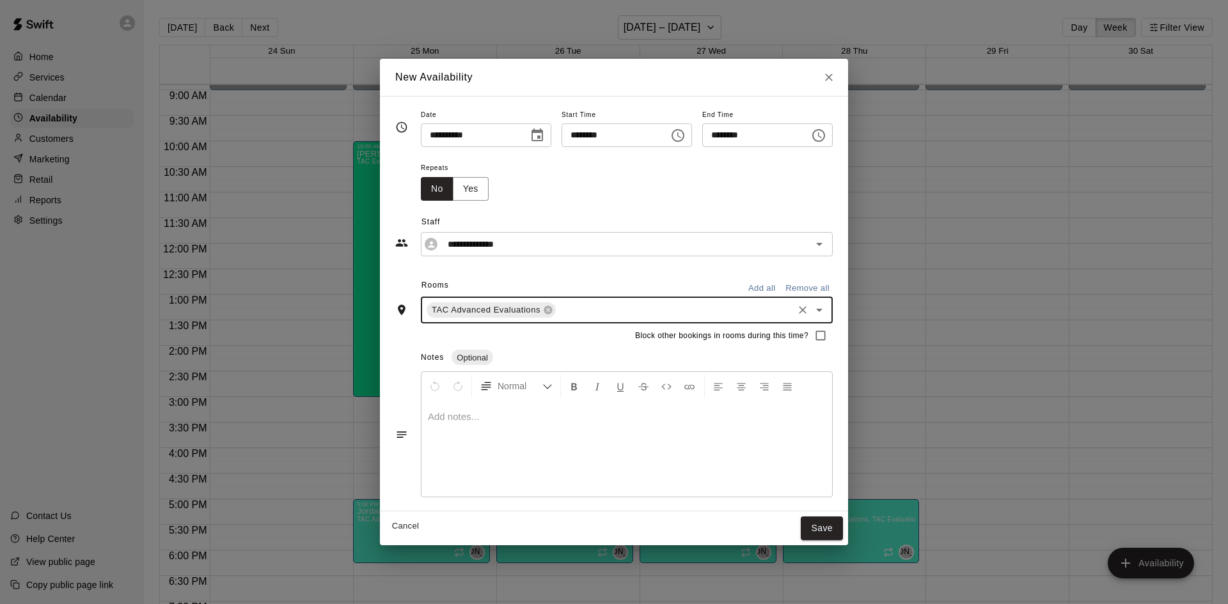
click at [526, 323] on div "TAC Advanced Evaluations ​" at bounding box center [627, 310] width 412 height 27
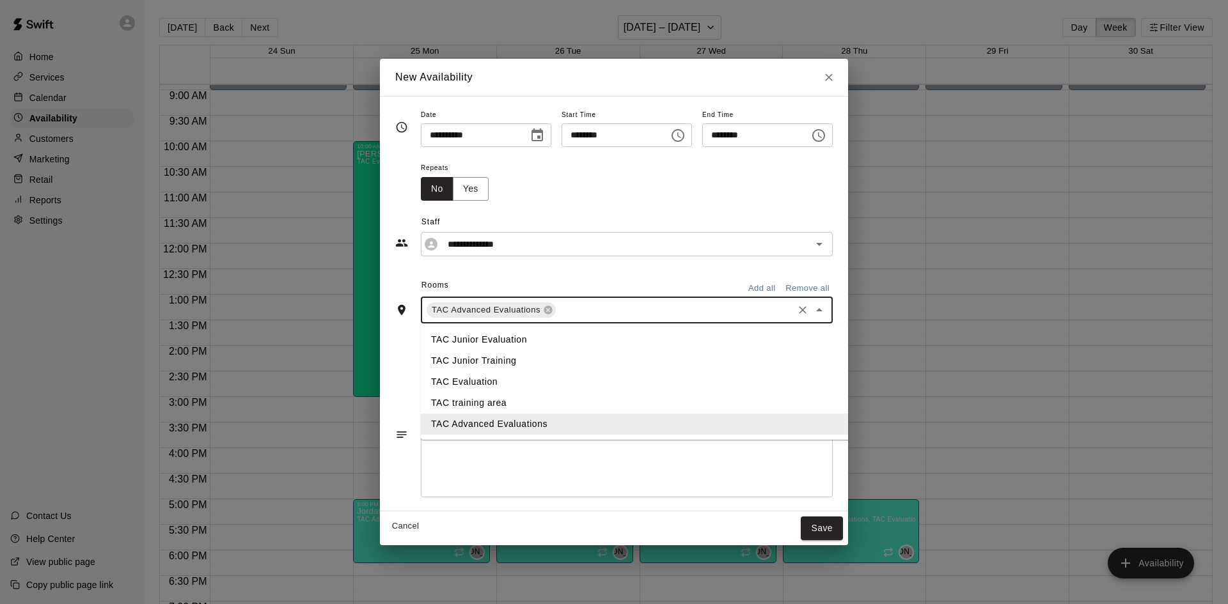
click at [476, 379] on li "TAC Evaluation" at bounding box center [677, 382] width 513 height 21
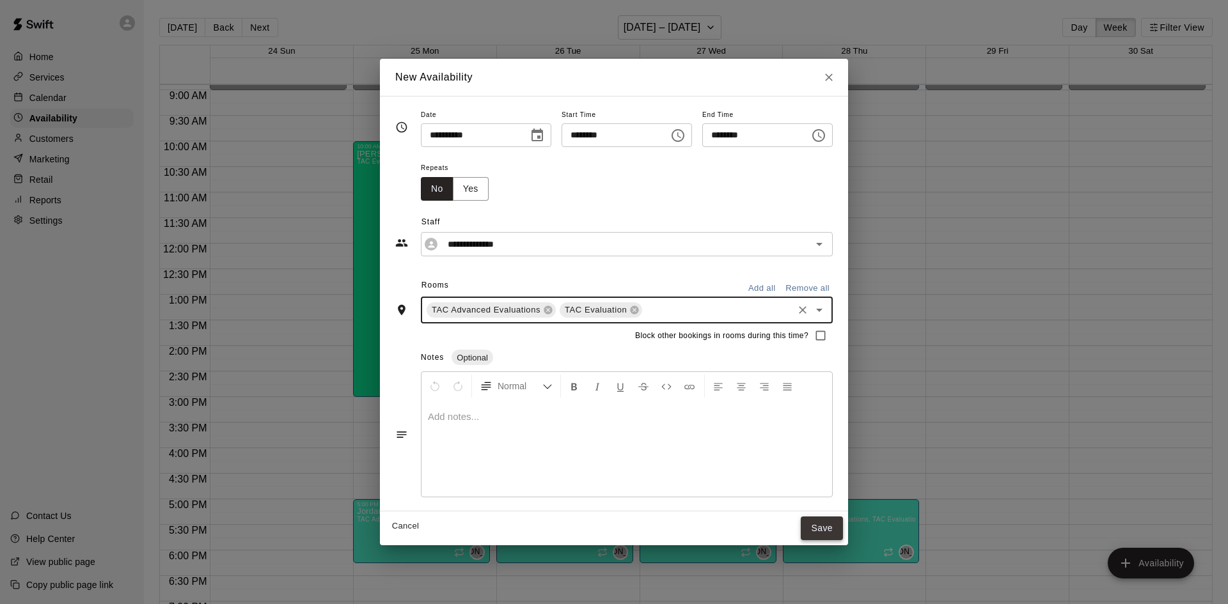
click at [843, 528] on button "Save" at bounding box center [822, 529] width 42 height 24
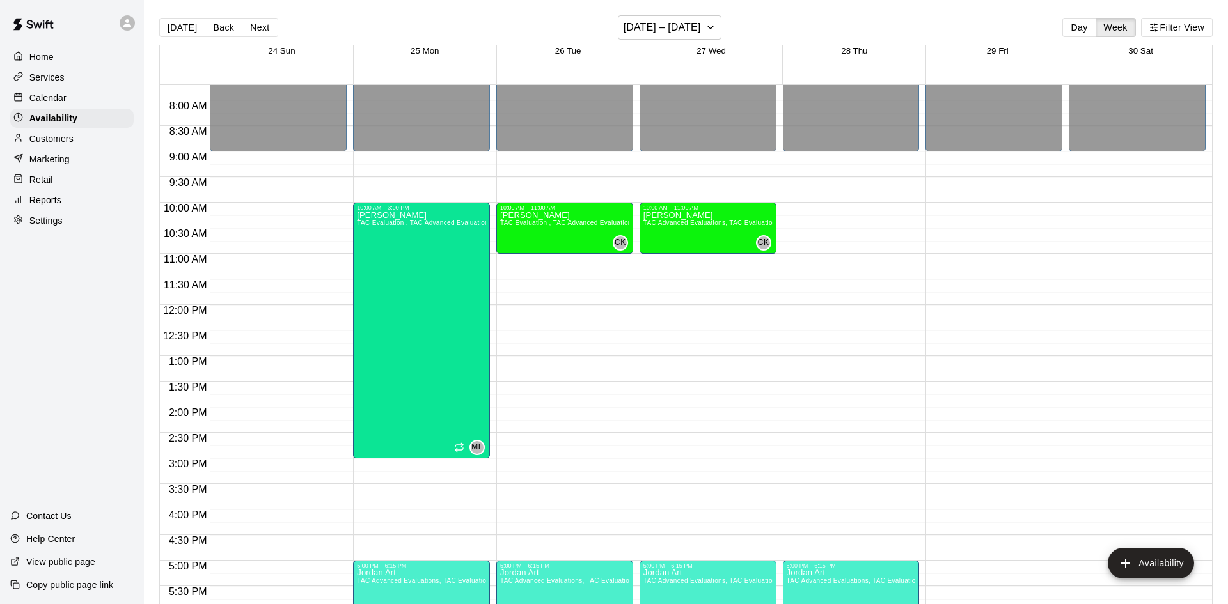
scroll to position [393, 0]
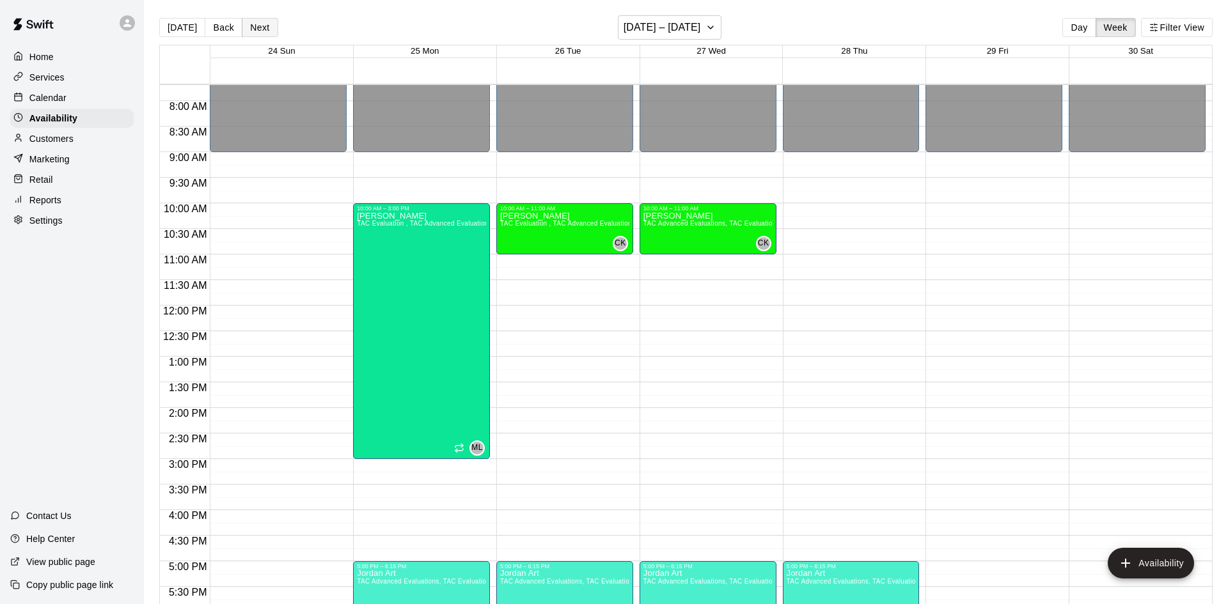
click at [253, 29] on button "Next" at bounding box center [260, 27] width 36 height 19
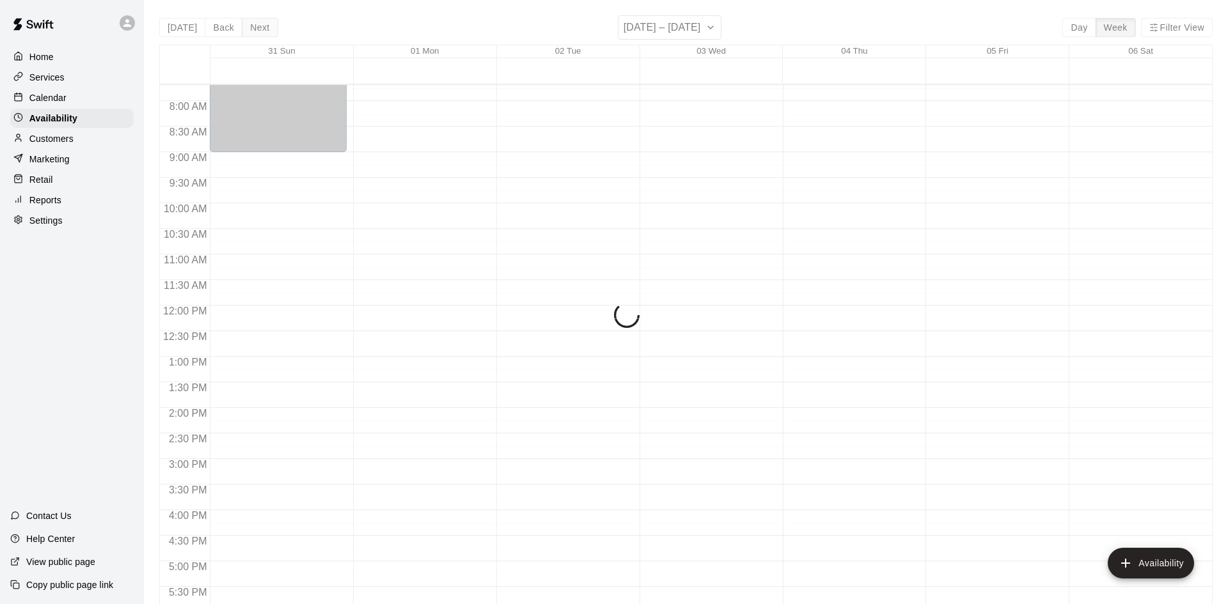
click at [253, 29] on div "Today Back Next August 31 – September 06 Day Week Filter View 31 Sun 01 Mon 02 …" at bounding box center [685, 317] width 1053 height 604
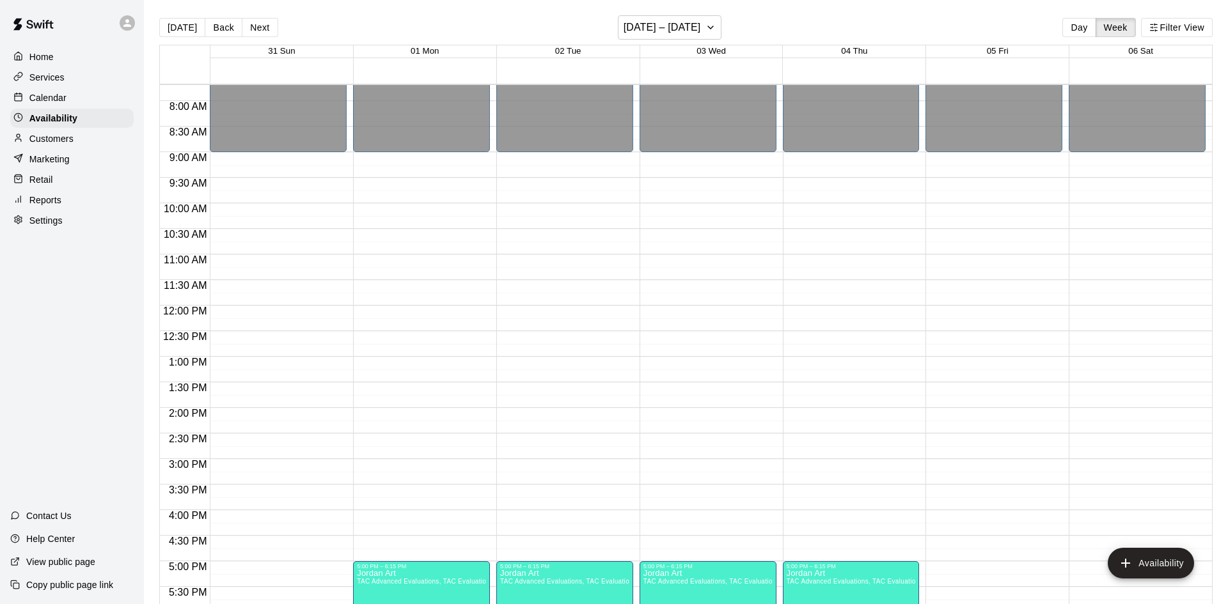
click at [54, 194] on p "Reports" at bounding box center [45, 200] width 32 height 13
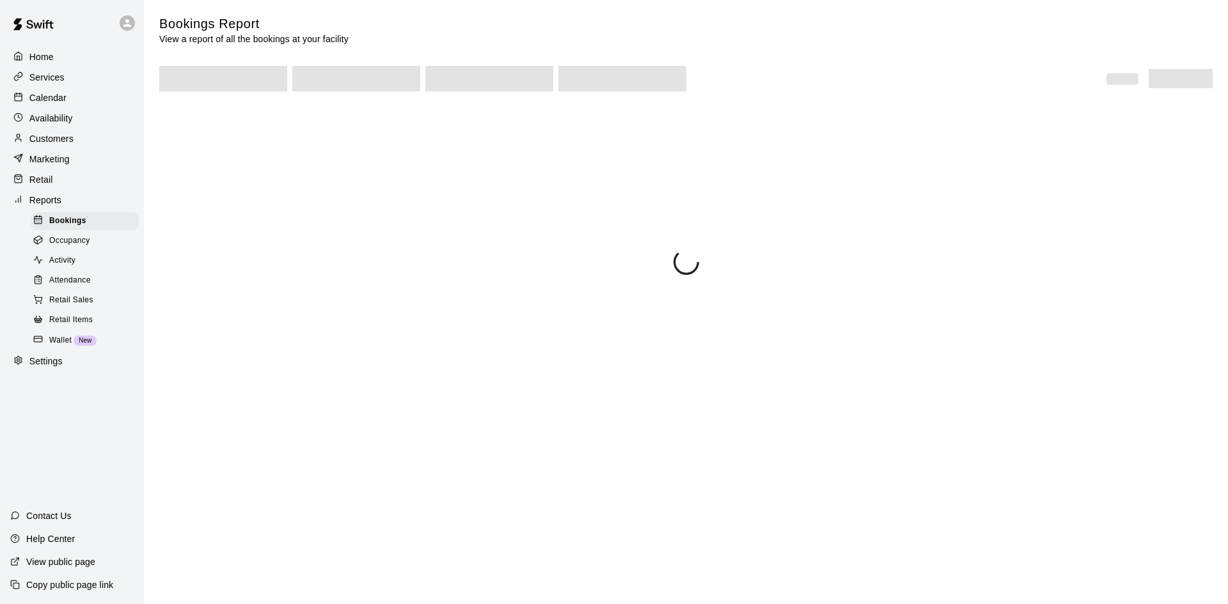
click at [91, 280] on div "Attendance" at bounding box center [85, 281] width 108 height 18
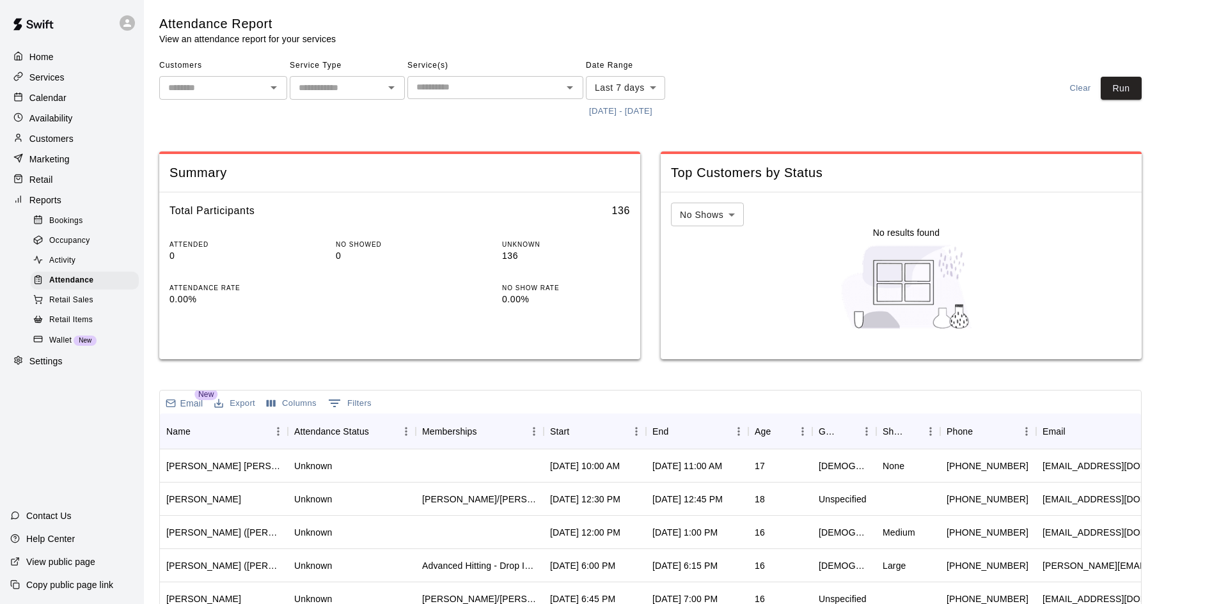
click at [645, 110] on button "[DATE] - [DATE]" at bounding box center [621, 112] width 70 height 20
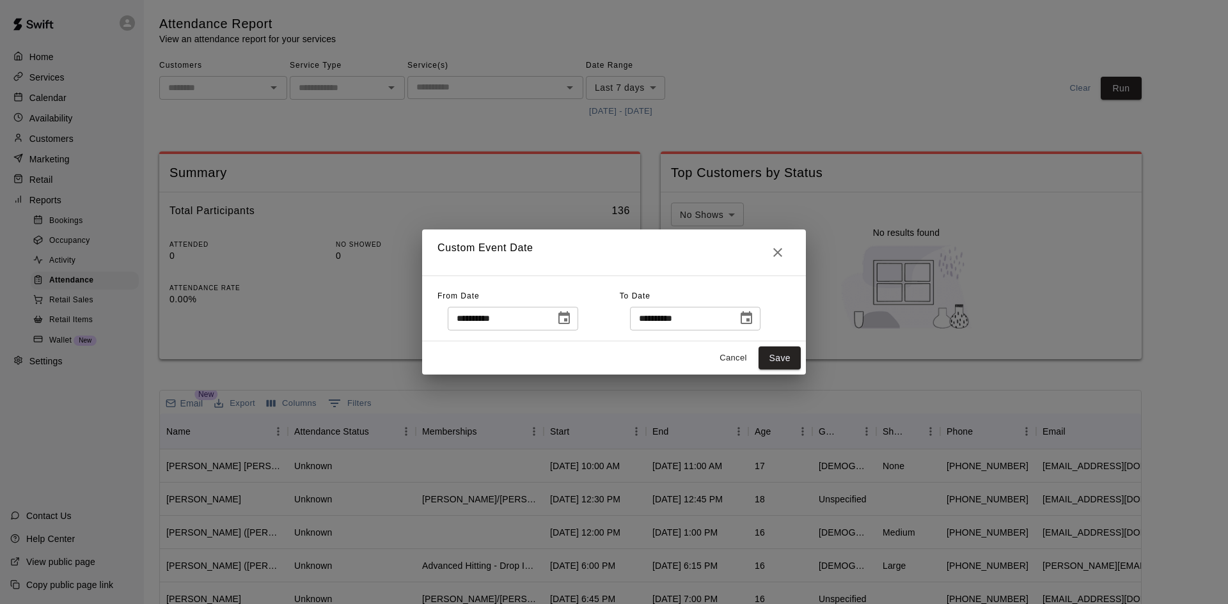
click at [572, 311] on icon "Choose date, selected date is Aug 7, 2025" at bounding box center [563, 318] width 15 height 15
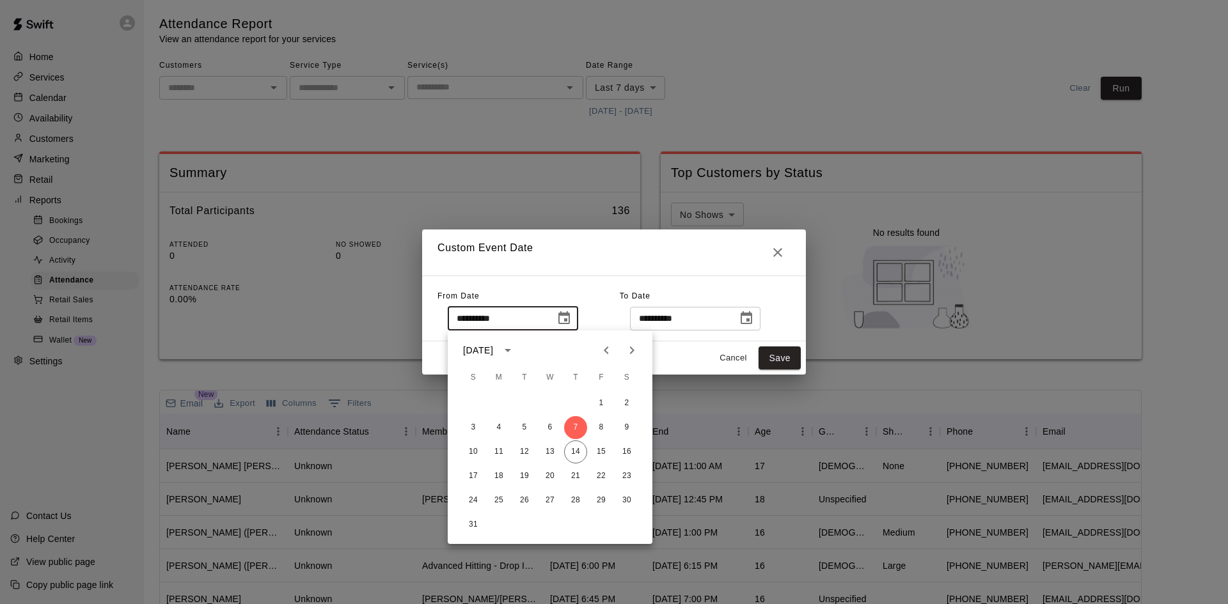
click at [559, 445] on div "10 11 12 13 14 15 16" at bounding box center [550, 452] width 205 height 23
click at [574, 450] on button "14" at bounding box center [575, 452] width 23 height 23
type input "**********"
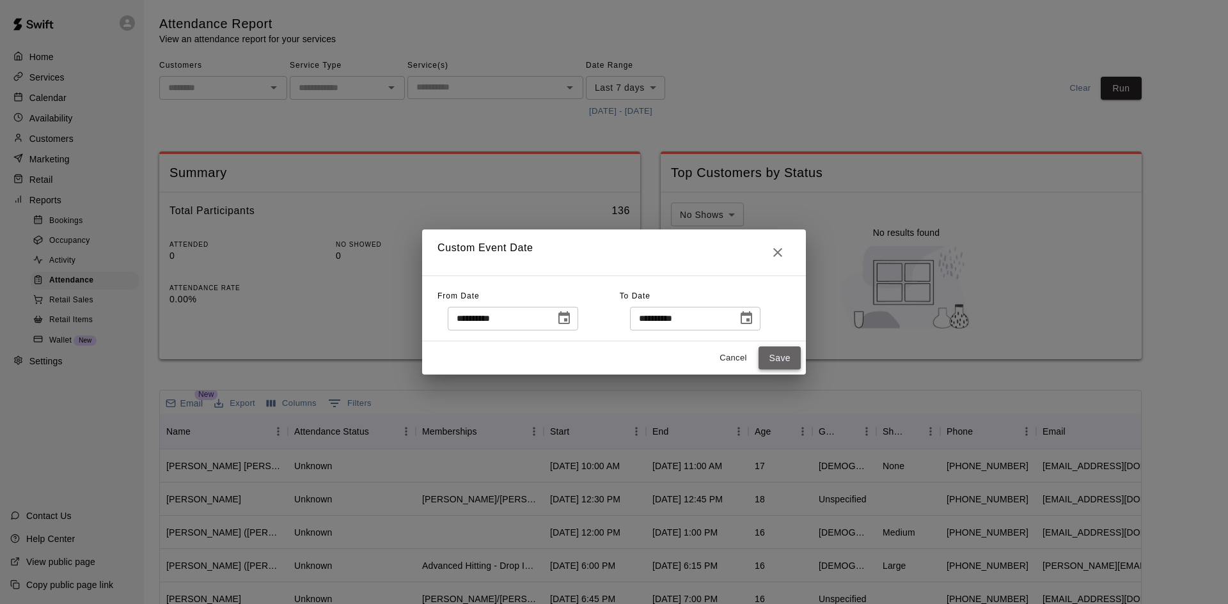
click at [763, 361] on button "Save" at bounding box center [779, 359] width 42 height 24
type input "******"
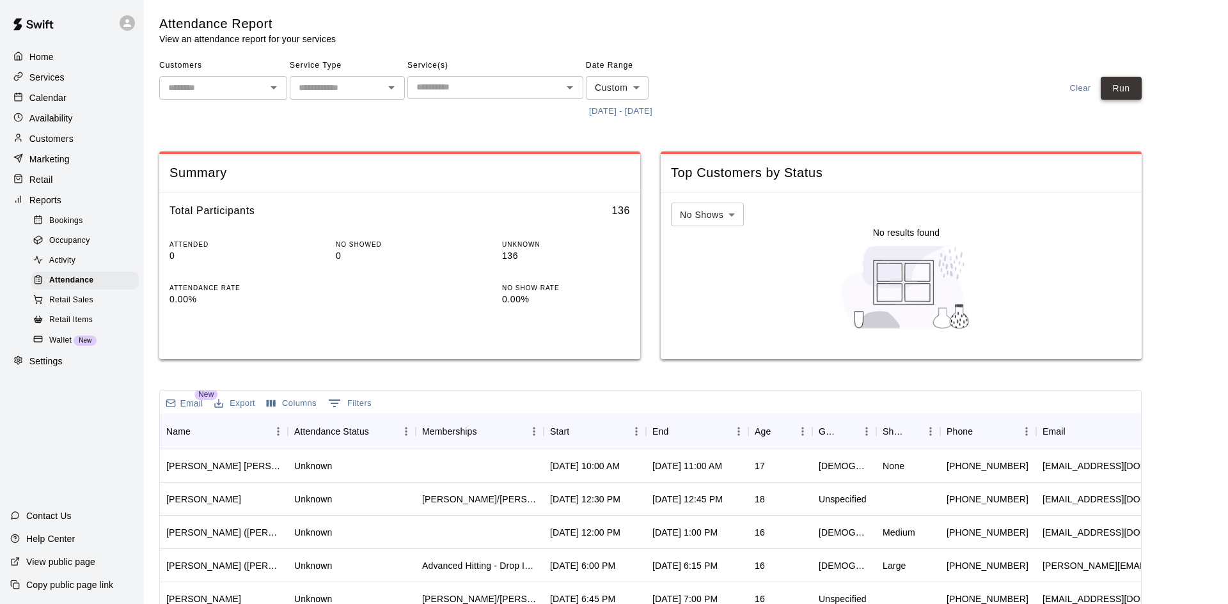
click at [1113, 90] on button "Run" at bounding box center [1120, 89] width 41 height 24
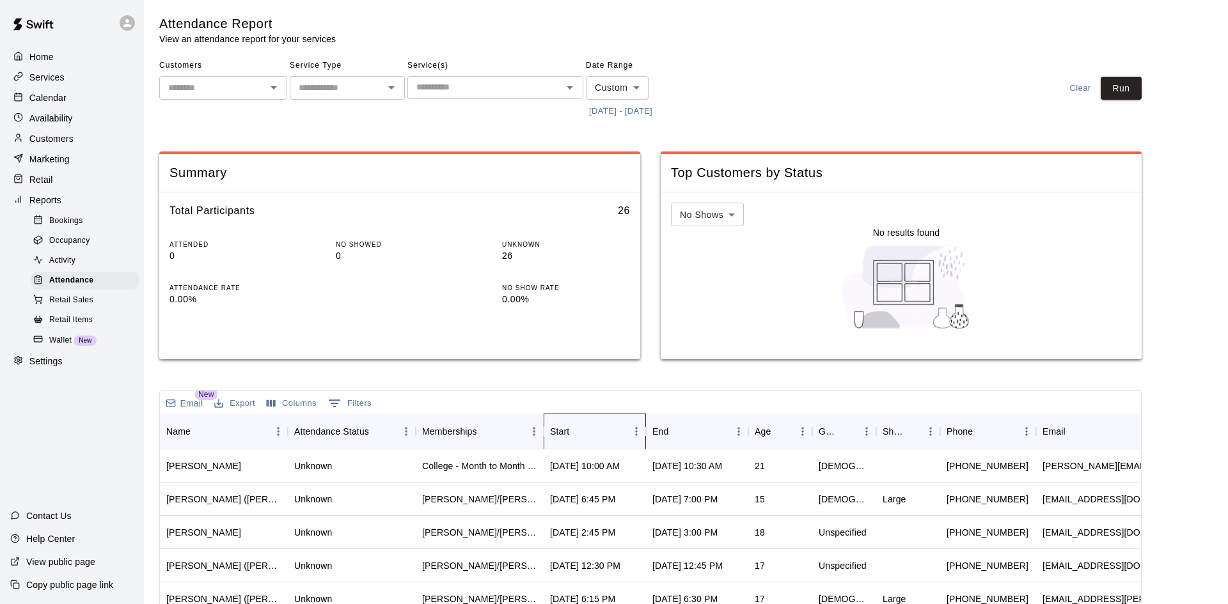
click at [599, 429] on div "Start" at bounding box center [588, 432] width 77 height 36
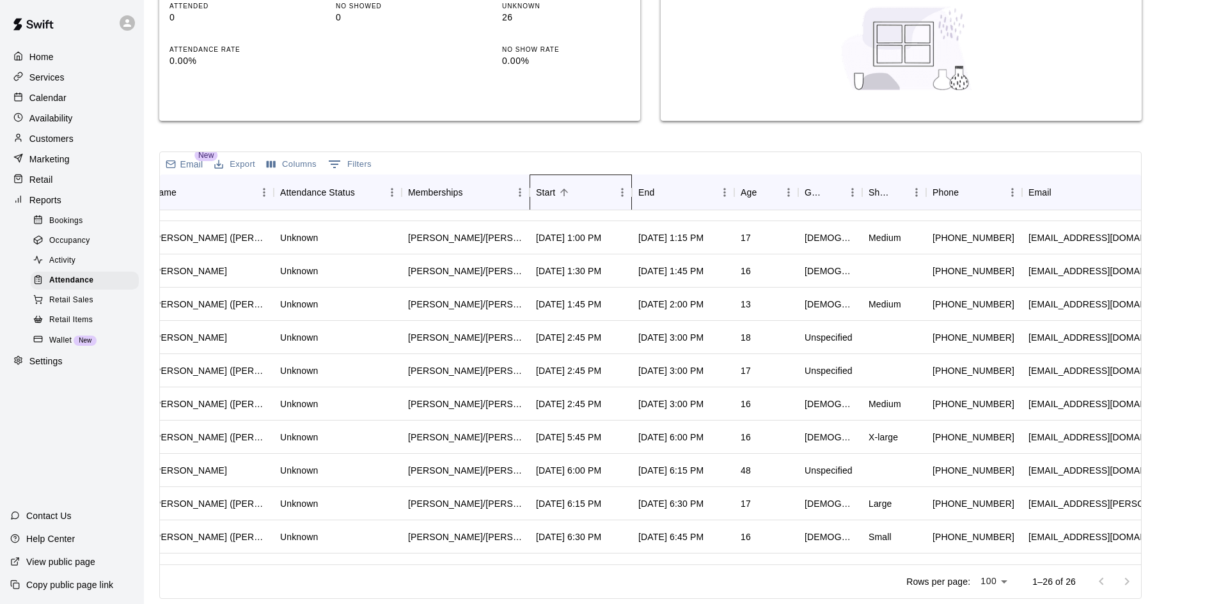
scroll to position [453, 14]
click at [48, 101] on p "Calendar" at bounding box center [47, 97] width 37 height 13
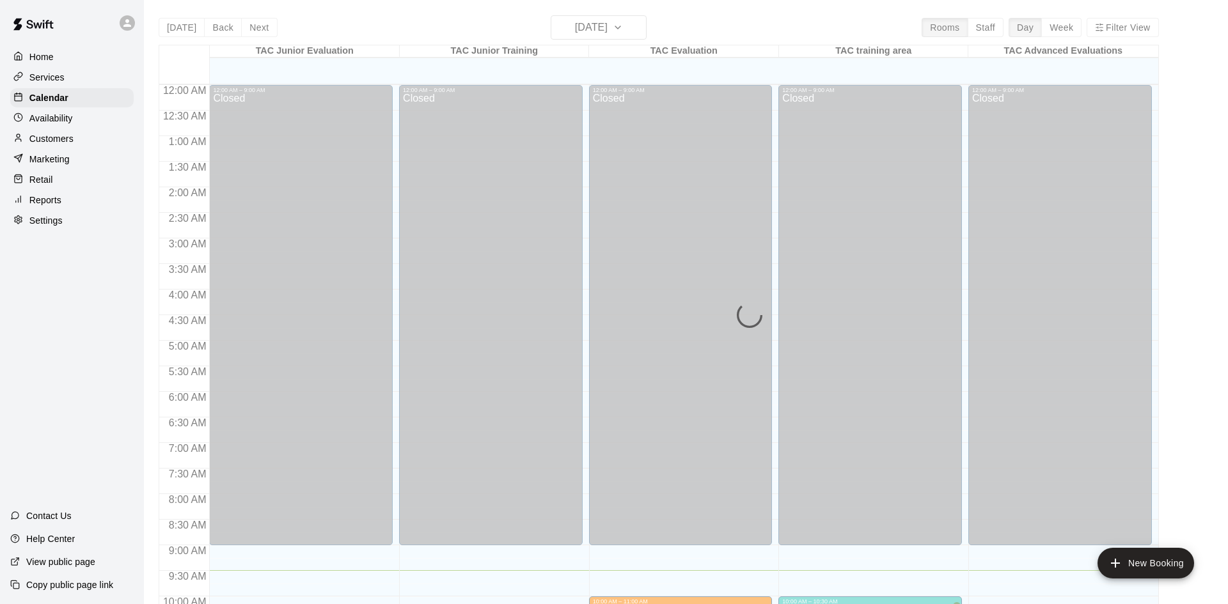
scroll to position [485, 0]
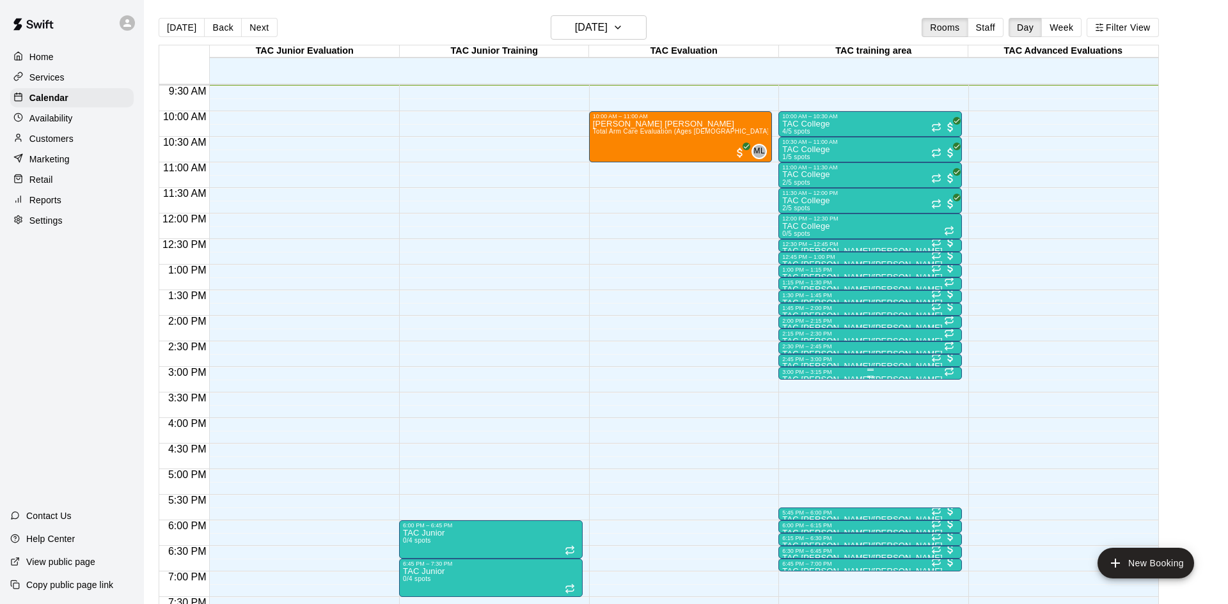
click at [858, 373] on div "3:00 PM – 3:15 PM" at bounding box center [870, 372] width 176 height 6
click at [870, 431] on div at bounding box center [614, 302] width 1228 height 604
click at [870, 431] on div "12:00 AM – 9:00 AM Closed 10:00 AM – 10:30 AM TAC College 4/5 spots 10:30 AM – …" at bounding box center [870, 214] width 184 height 1228
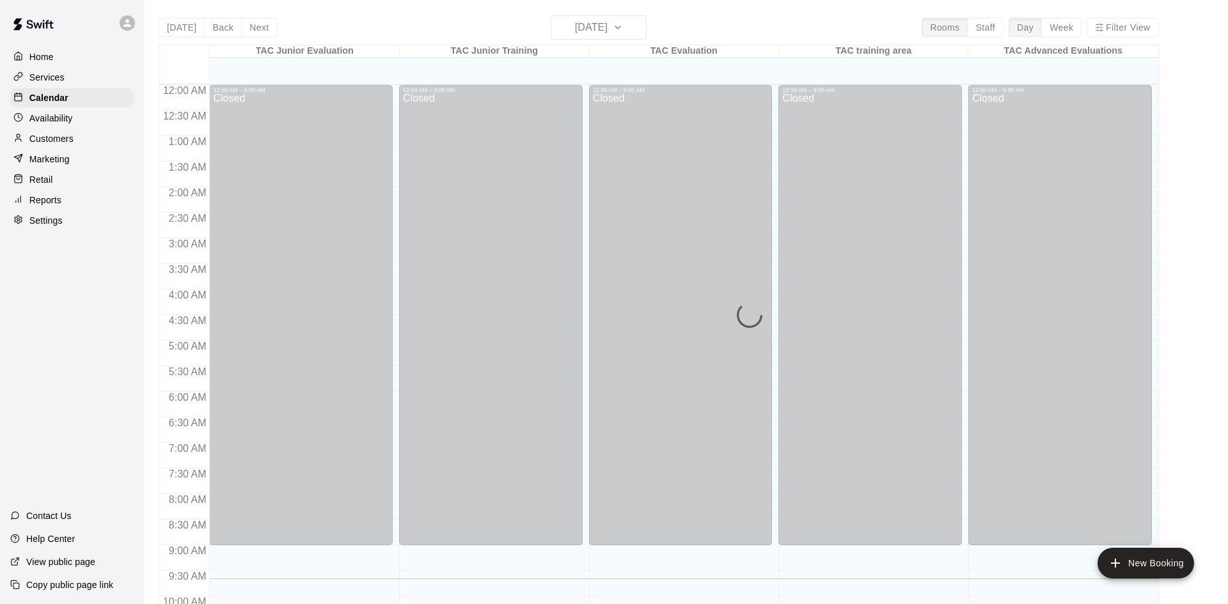
scroll to position [494, 0]
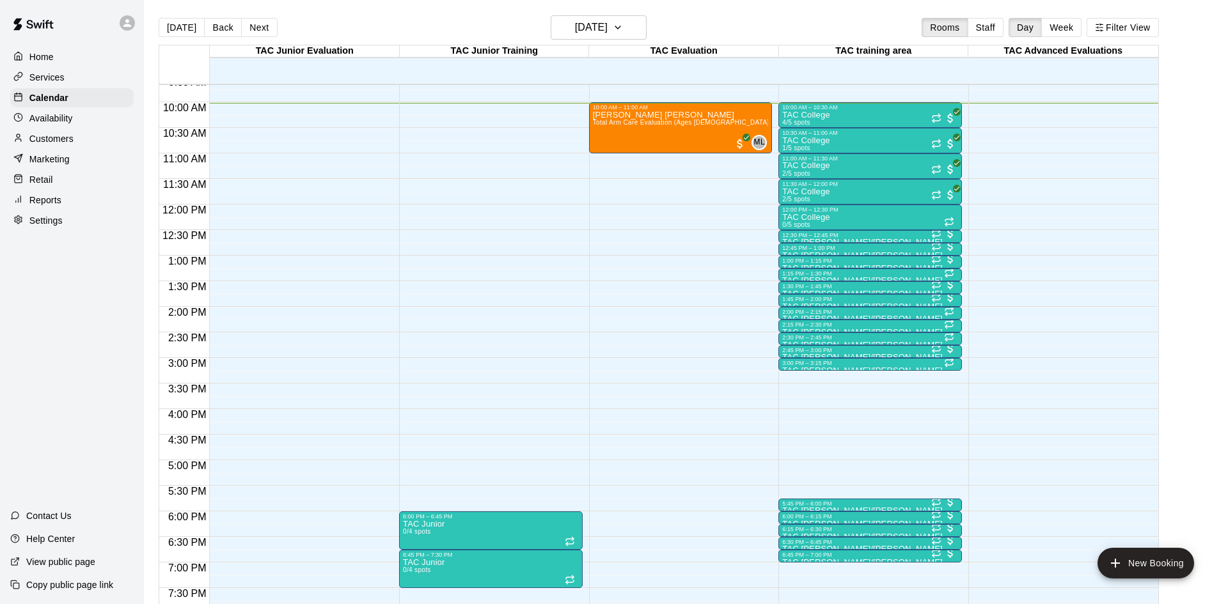
click at [113, 205] on div "Reports" at bounding box center [71, 200] width 123 height 19
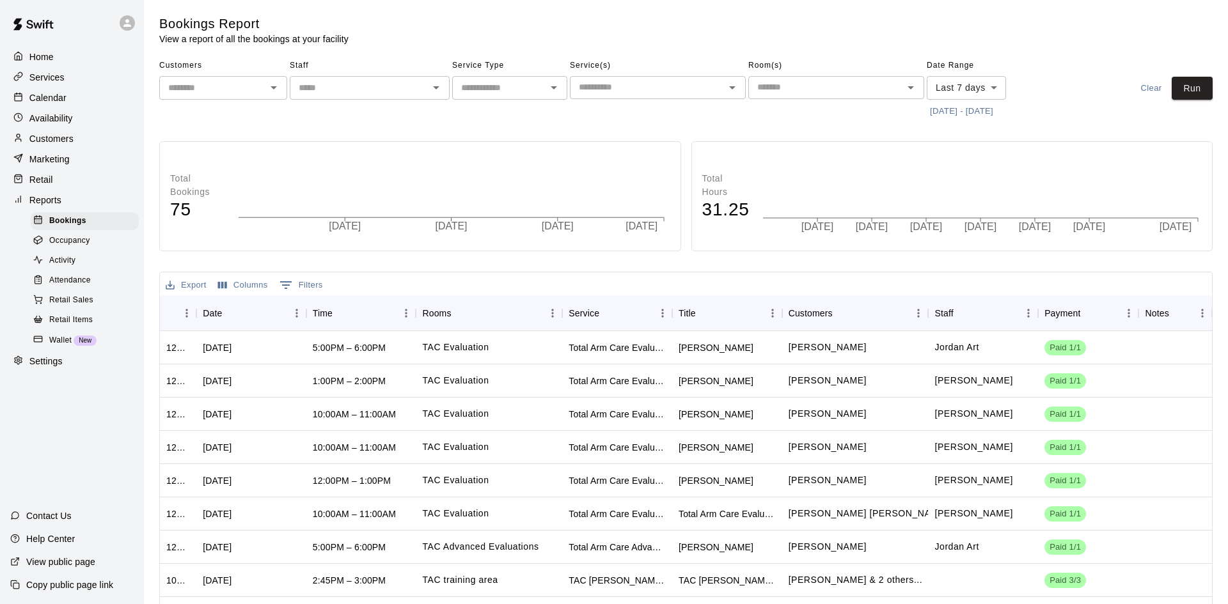
click at [87, 275] on span "Attendance" at bounding box center [70, 280] width 42 height 13
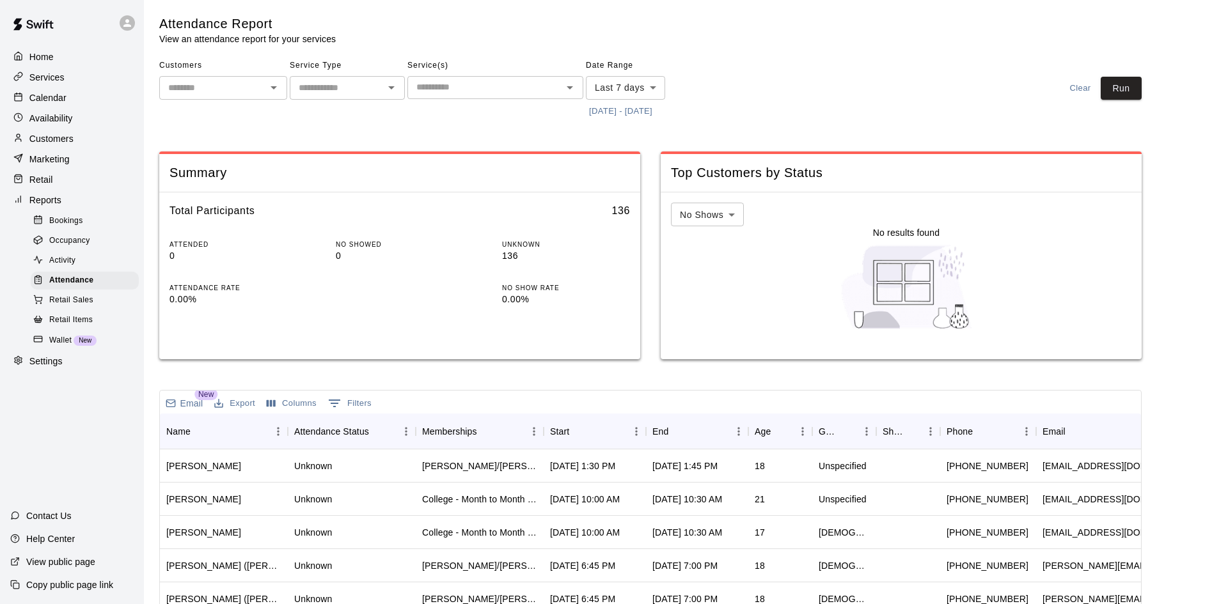
click at [637, 119] on button "[DATE] - [DATE]" at bounding box center [621, 112] width 70 height 20
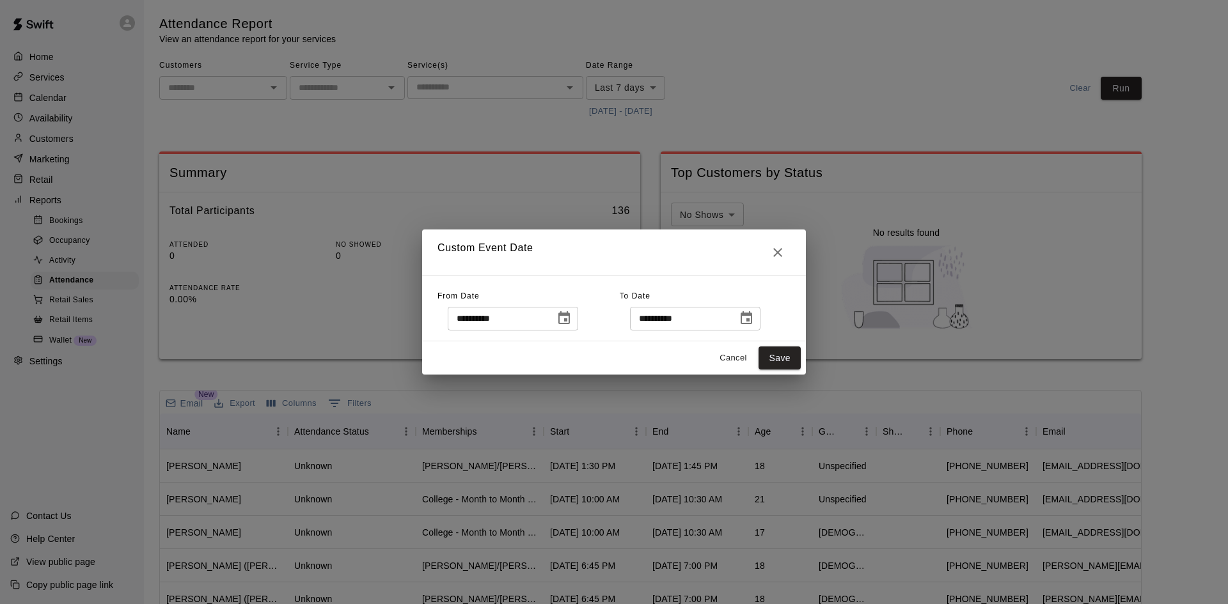
click at [572, 319] on icon "Choose date, selected date is Aug 7, 2025" at bounding box center [563, 318] width 15 height 15
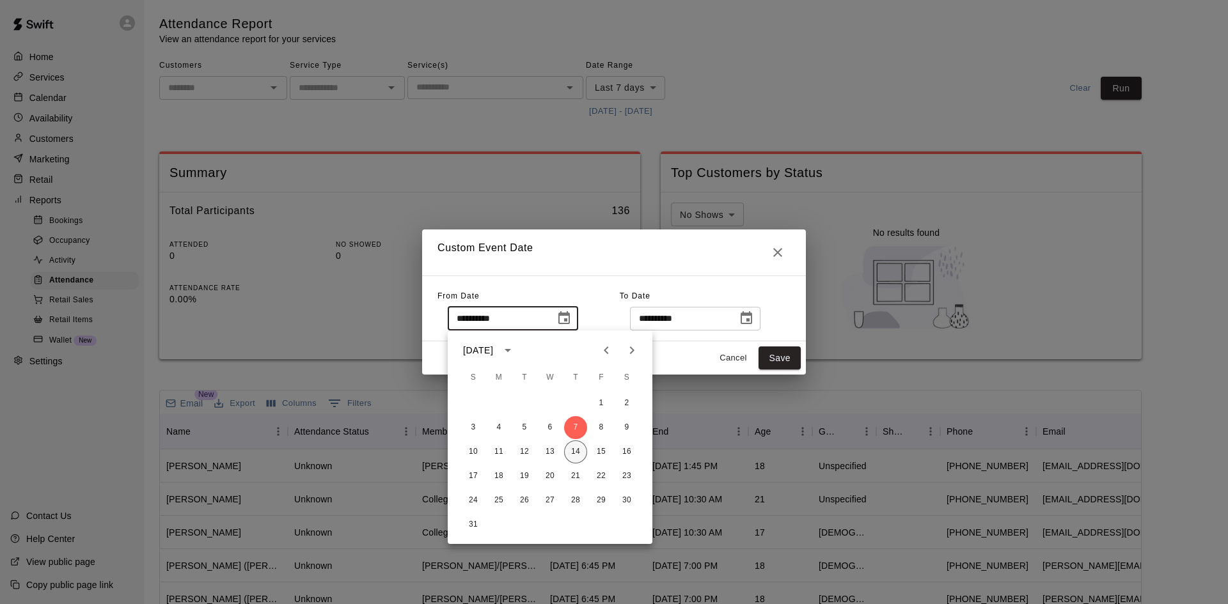
click at [578, 451] on button "14" at bounding box center [575, 452] width 23 height 23
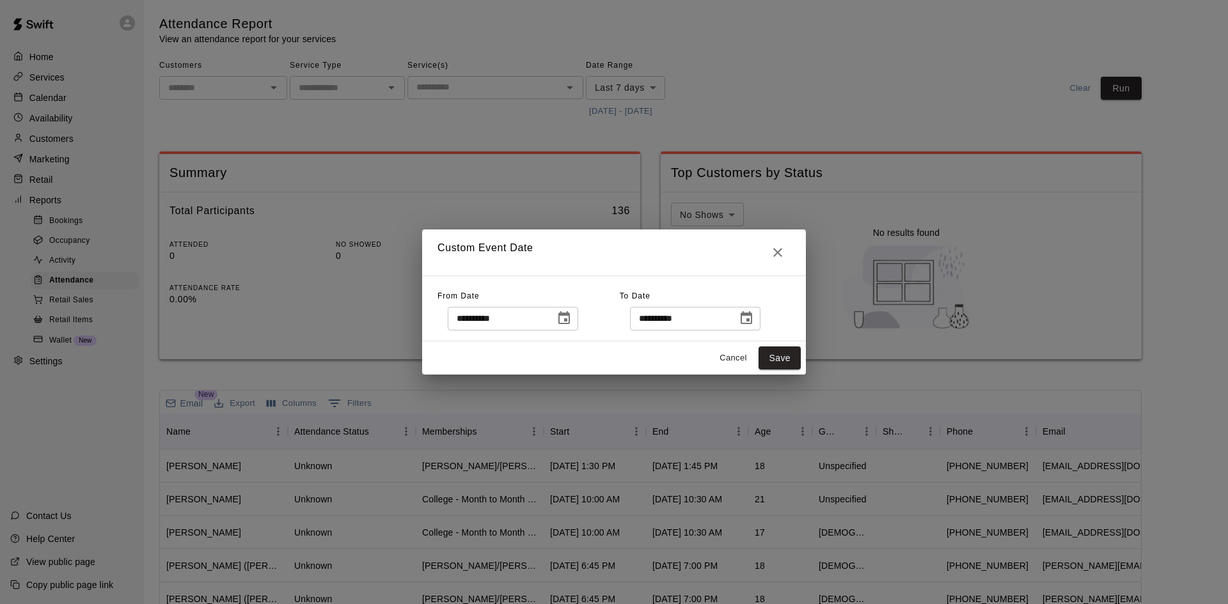
type input "**********"
click at [783, 352] on button "Save" at bounding box center [779, 359] width 42 height 24
type input "******"
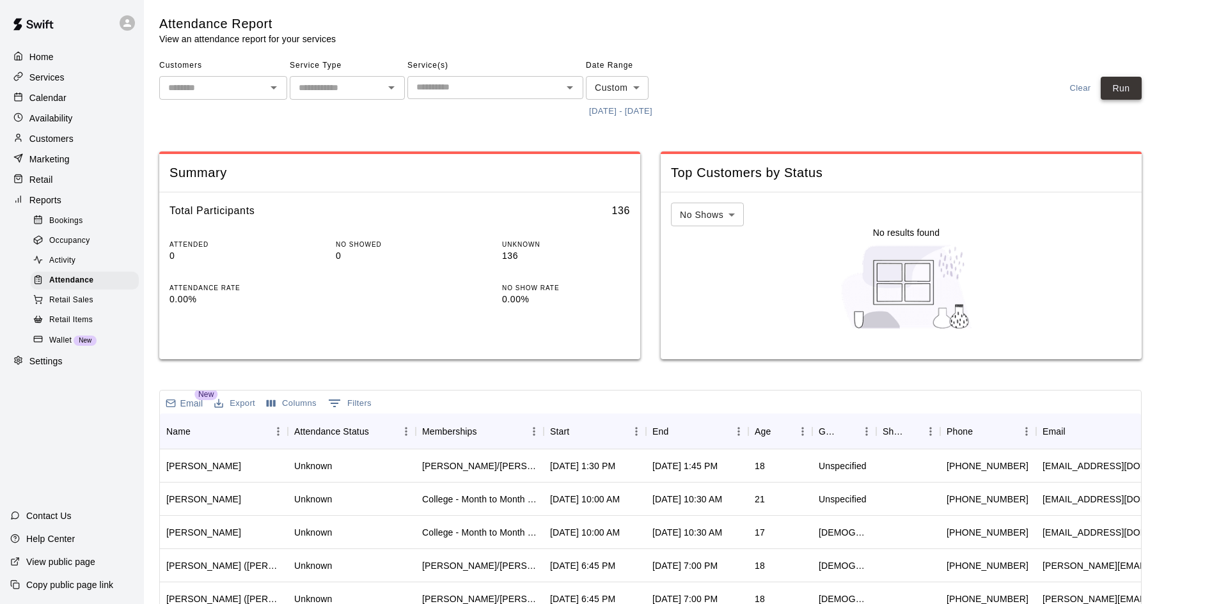
click at [1122, 90] on button "Run" at bounding box center [1120, 89] width 41 height 24
click at [602, 430] on div "Start" at bounding box center [588, 432] width 77 height 36
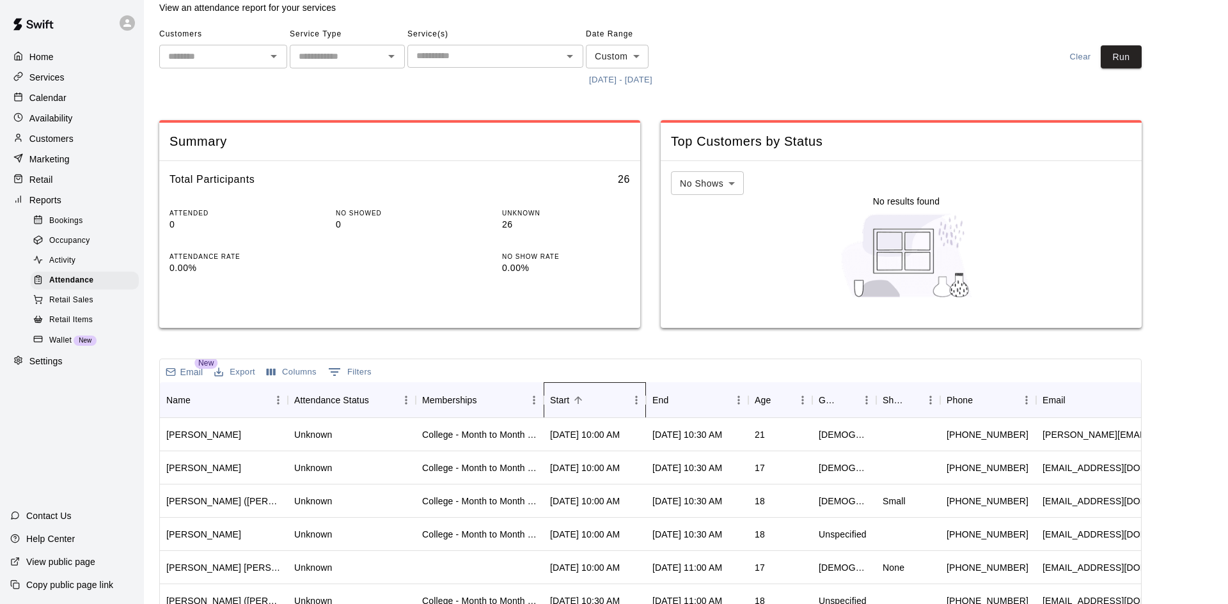
scroll to position [34, 0]
click at [633, 354] on div "Attendance Report View an attendance report for your services Customers ​ Servi…" at bounding box center [650, 392] width 982 height 822
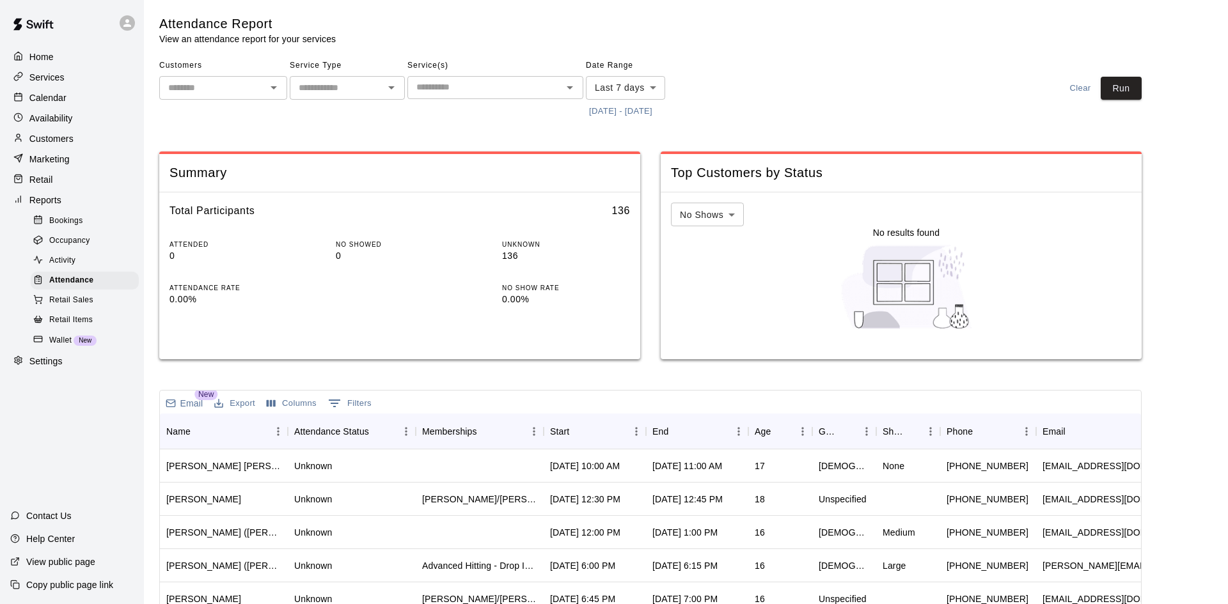
click at [655, 116] on button "[DATE] - [DATE]" at bounding box center [621, 112] width 70 height 20
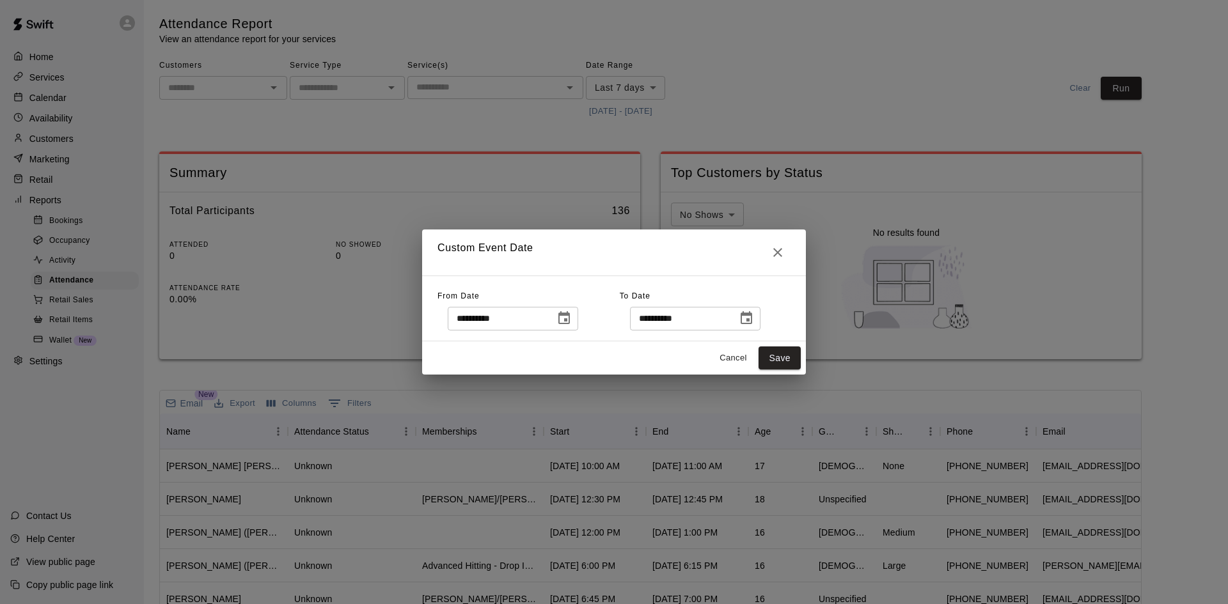
click at [572, 323] on icon "Choose date, selected date is Aug 7, 2025" at bounding box center [563, 318] width 15 height 15
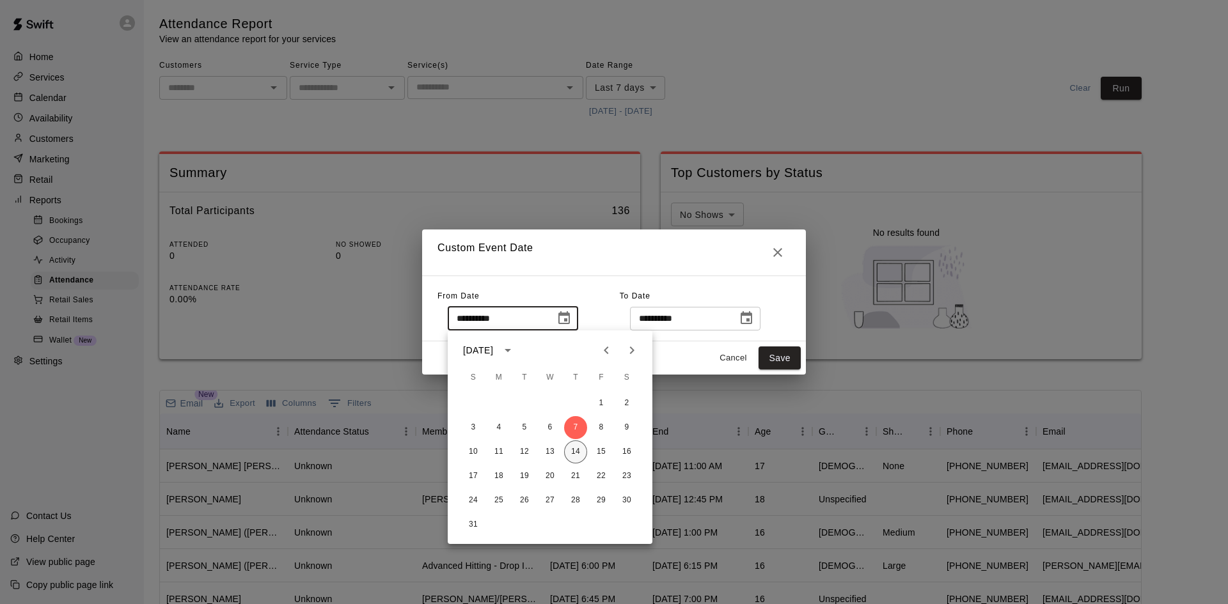
click at [575, 447] on button "14" at bounding box center [575, 452] width 23 height 23
type input "**********"
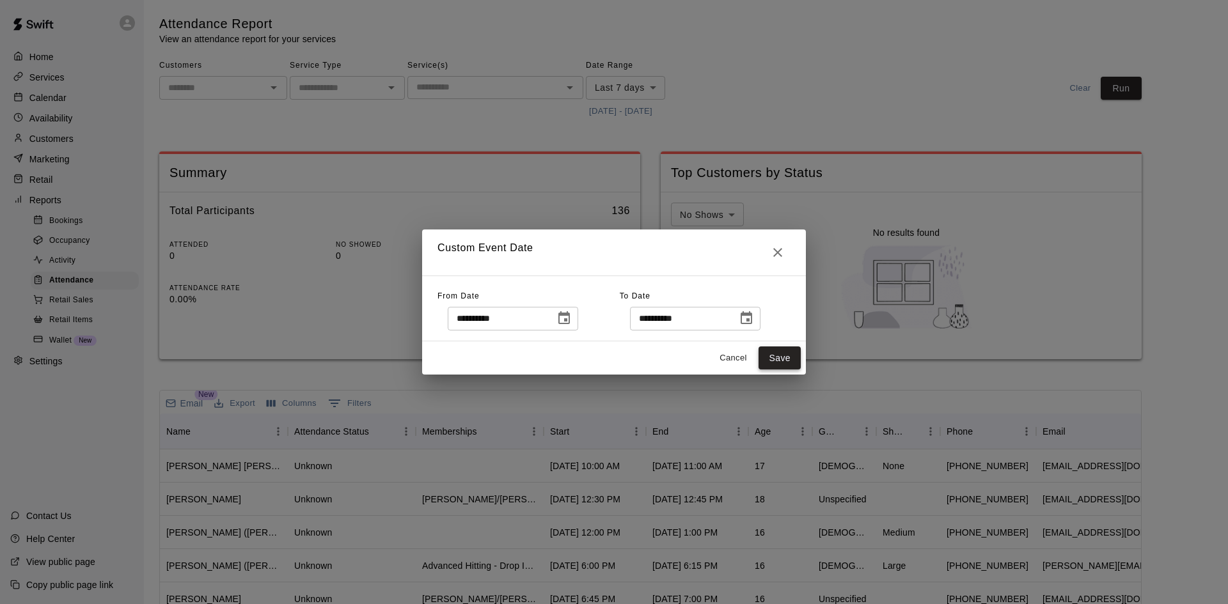
click at [782, 353] on button "Save" at bounding box center [779, 359] width 42 height 24
type input "******"
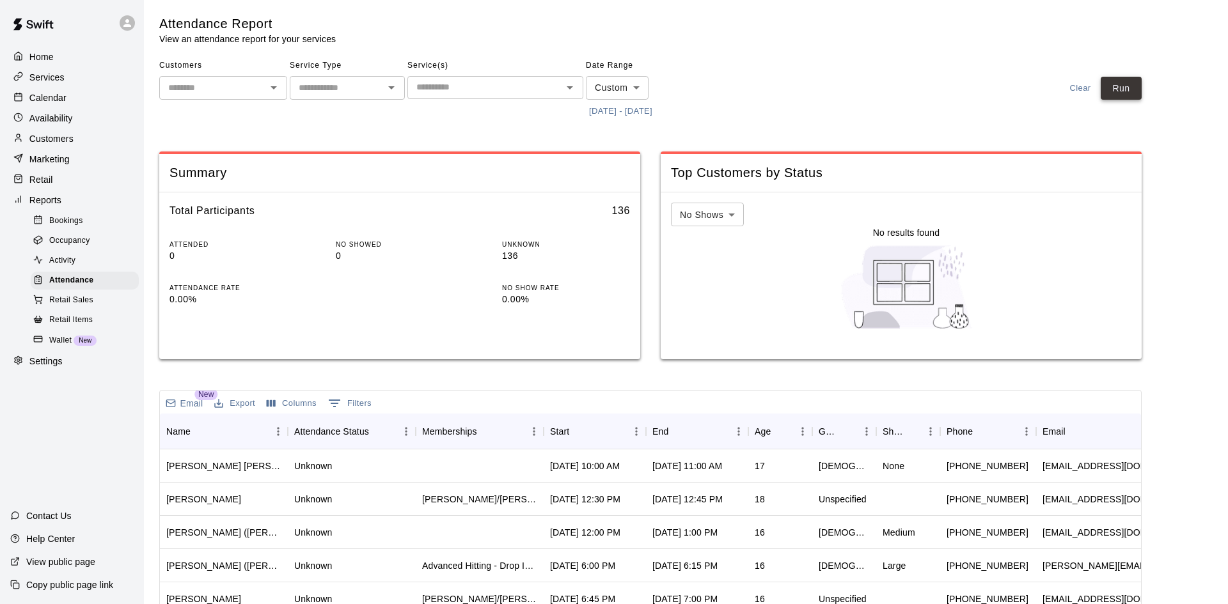
click at [1121, 91] on button "Run" at bounding box center [1120, 89] width 41 height 24
click at [623, 426] on div "Start" at bounding box center [588, 432] width 77 height 36
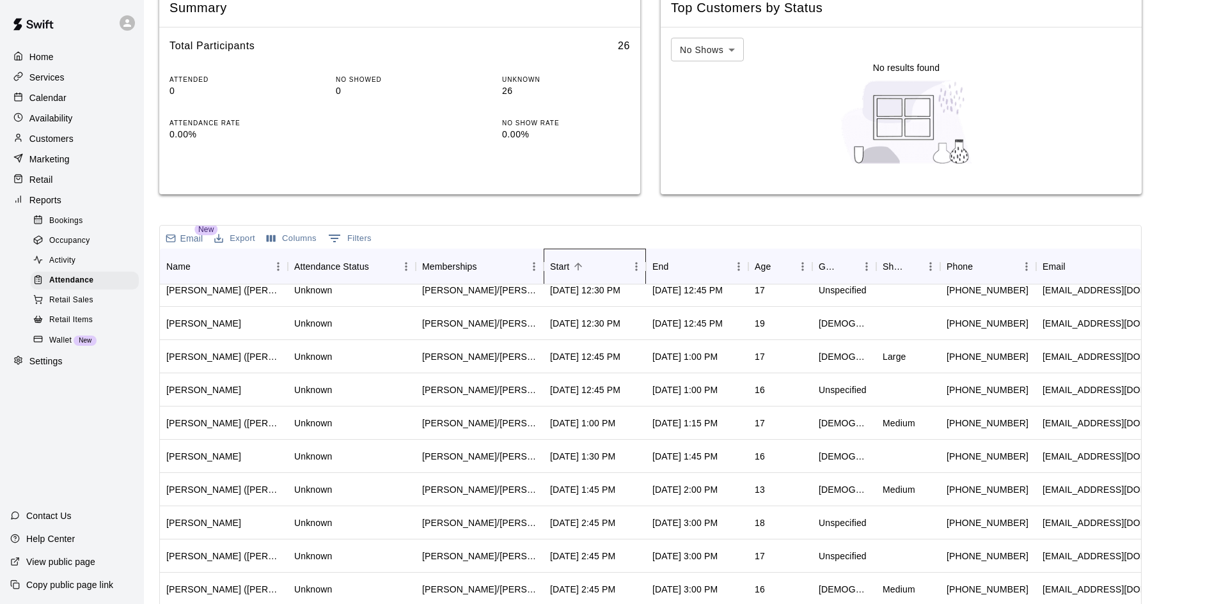
scroll to position [341, 0]
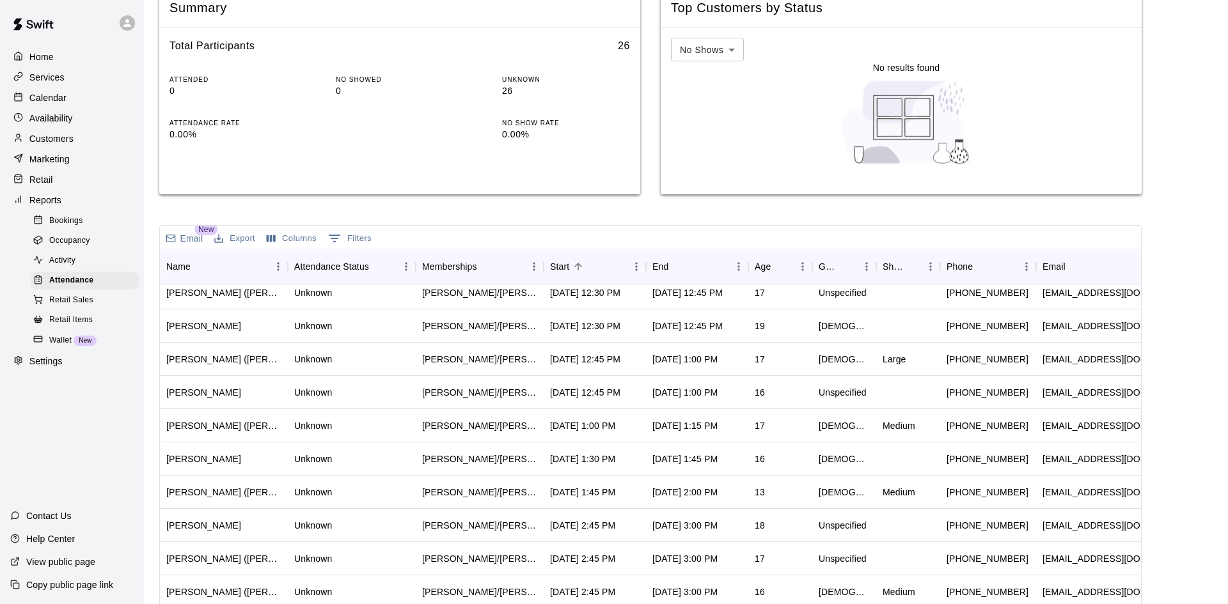
click at [60, 104] on p "Calendar" at bounding box center [47, 97] width 37 height 13
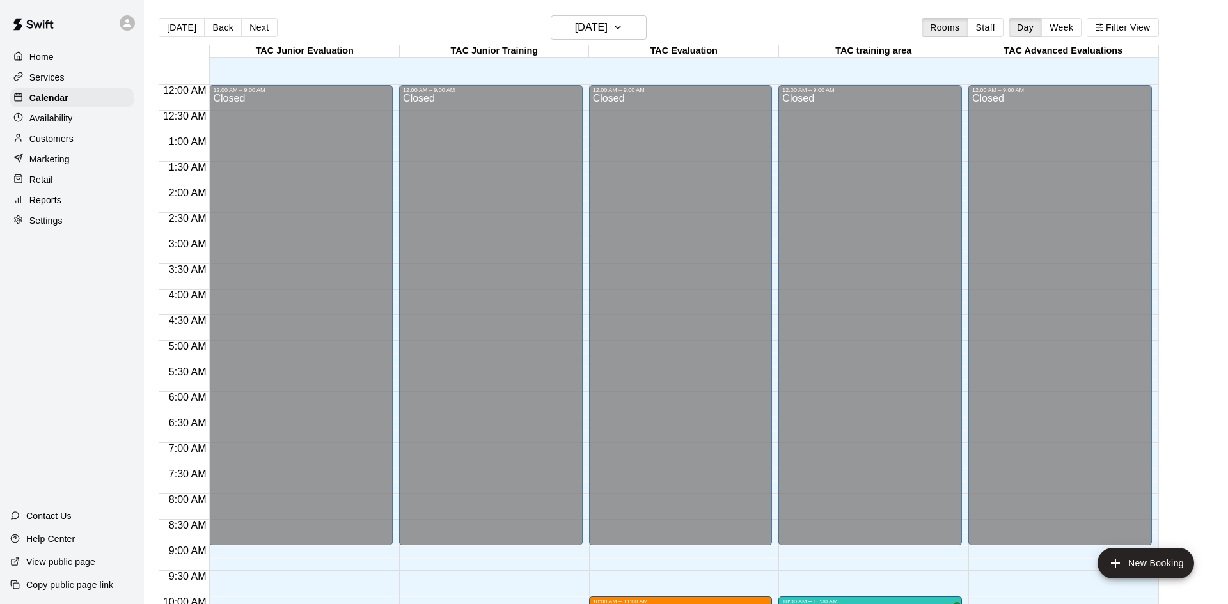
scroll to position [531, 0]
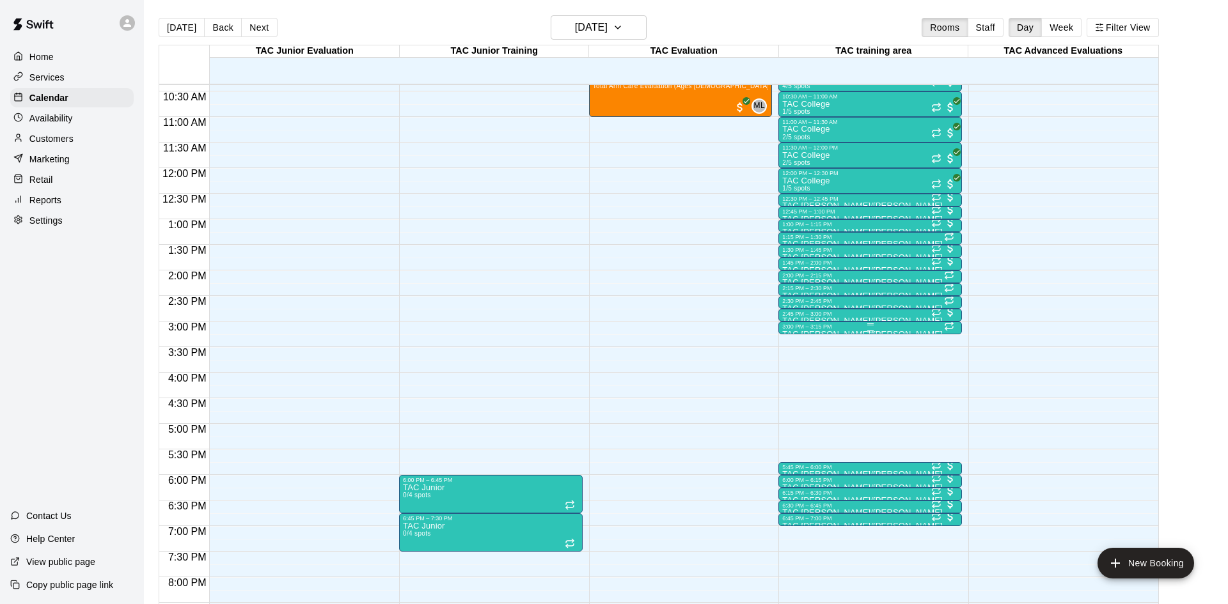
click at [870, 326] on div "3:00 PM – 3:15 PM" at bounding box center [870, 327] width 176 height 6
click at [797, 402] on icon "delete" at bounding box center [794, 397] width 9 height 12
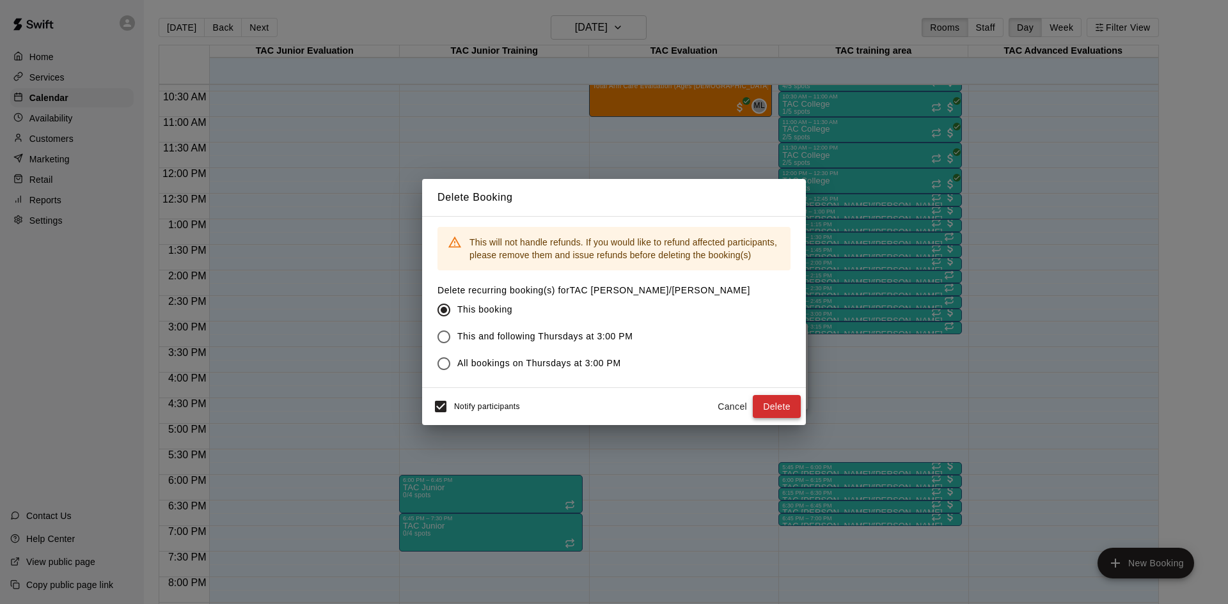
click at [778, 403] on button "Delete" at bounding box center [777, 407] width 48 height 24
